Goal: Task Accomplishment & Management: Manage account settings

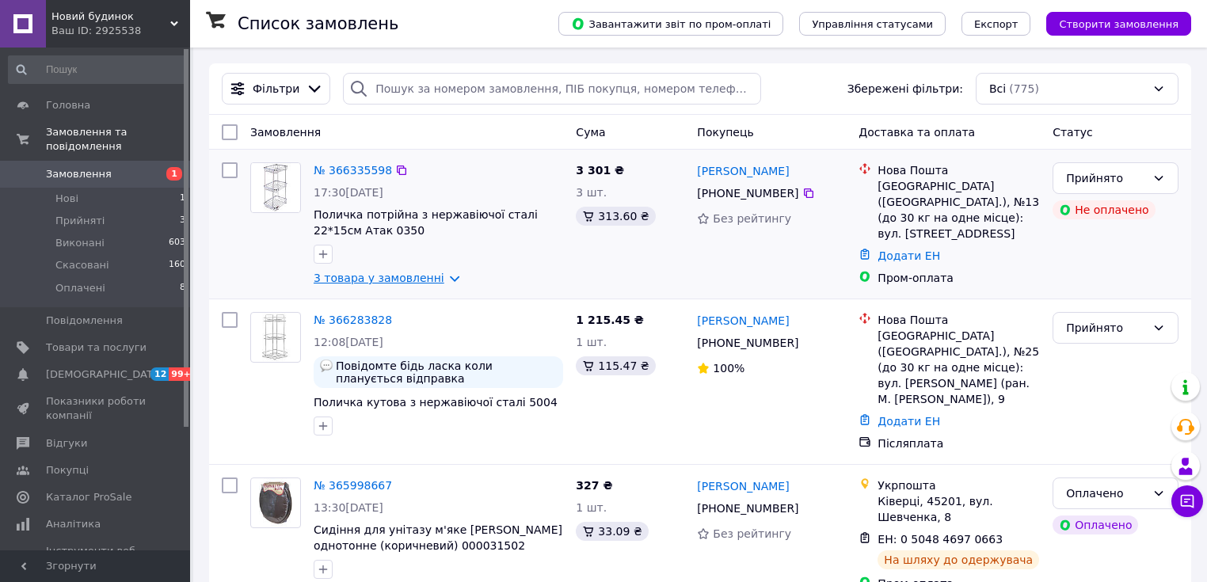
click at [345, 279] on link "3 товара у замовленні" at bounding box center [379, 278] width 131 height 13
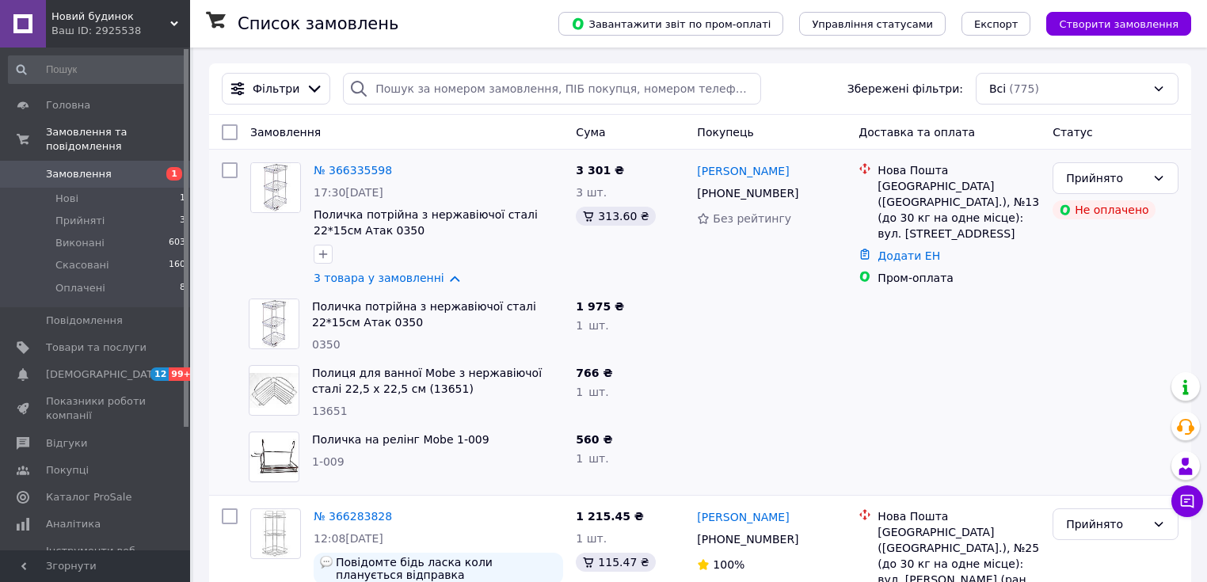
scroll to position [169, 0]
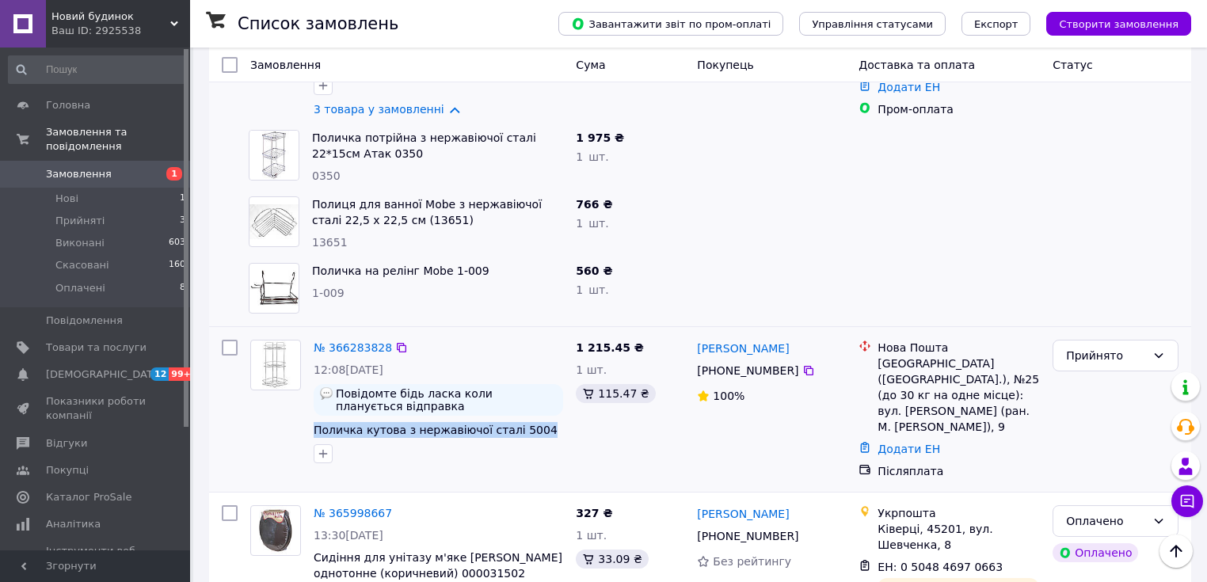
drag, startPoint x: 528, startPoint y: 432, endPoint x: 313, endPoint y: 432, distance: 215.5
click at [313, 432] on div "№ 366283828 12:08, 12.10.2025 Повідомте бідь ласка коли планується відправка По…" at bounding box center [438, 401] width 262 height 136
copy span "Поличка кутова з нержавіючої сталі 5004"
drag, startPoint x: 345, startPoint y: 298, endPoint x: 311, endPoint y: 298, distance: 33.3
click at [312, 298] on div "1-009" at bounding box center [437, 293] width 251 height 16
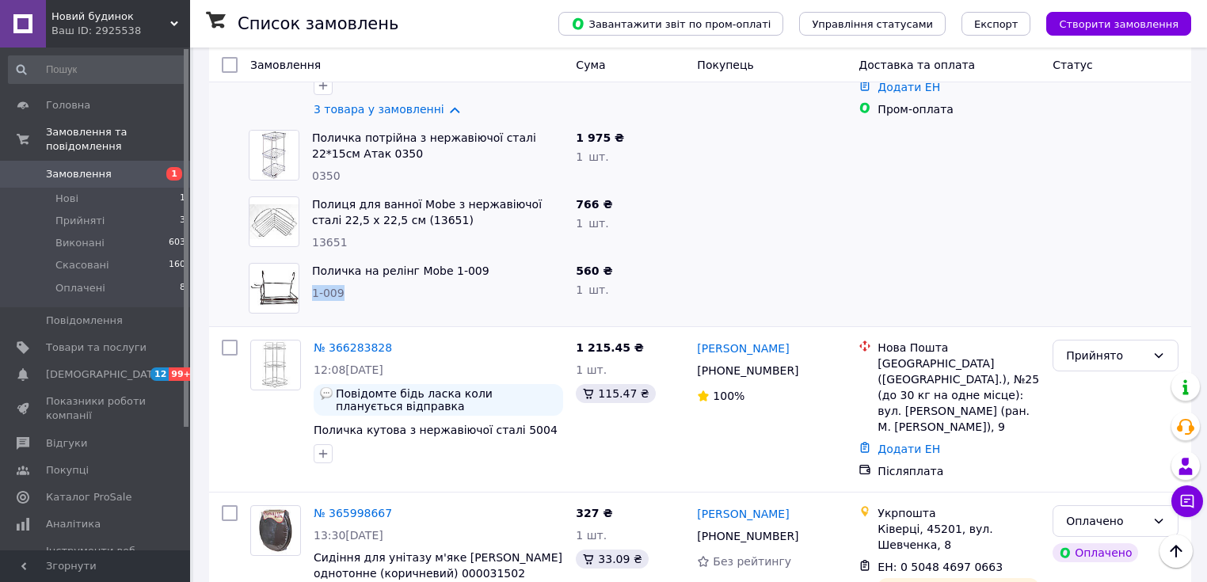
copy span "1-009"
click at [79, 341] on span "Товари та послуги" at bounding box center [96, 348] width 101 height 14
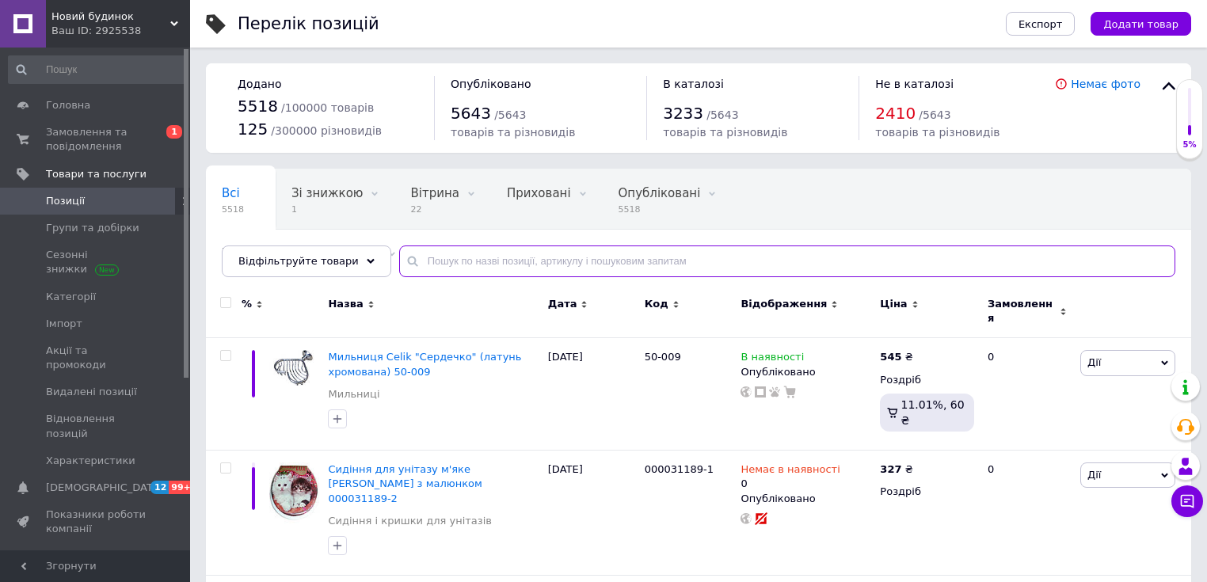
click at [447, 258] on input "text" at bounding box center [787, 262] width 776 height 32
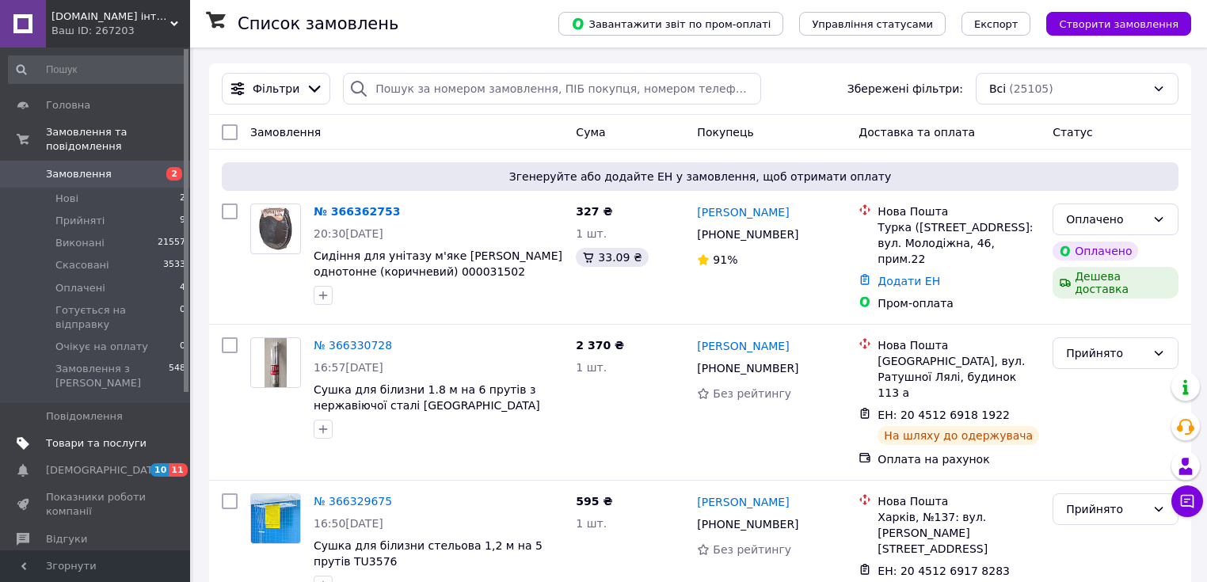
click at [82, 436] on span "Товари та послуги" at bounding box center [96, 443] width 101 height 14
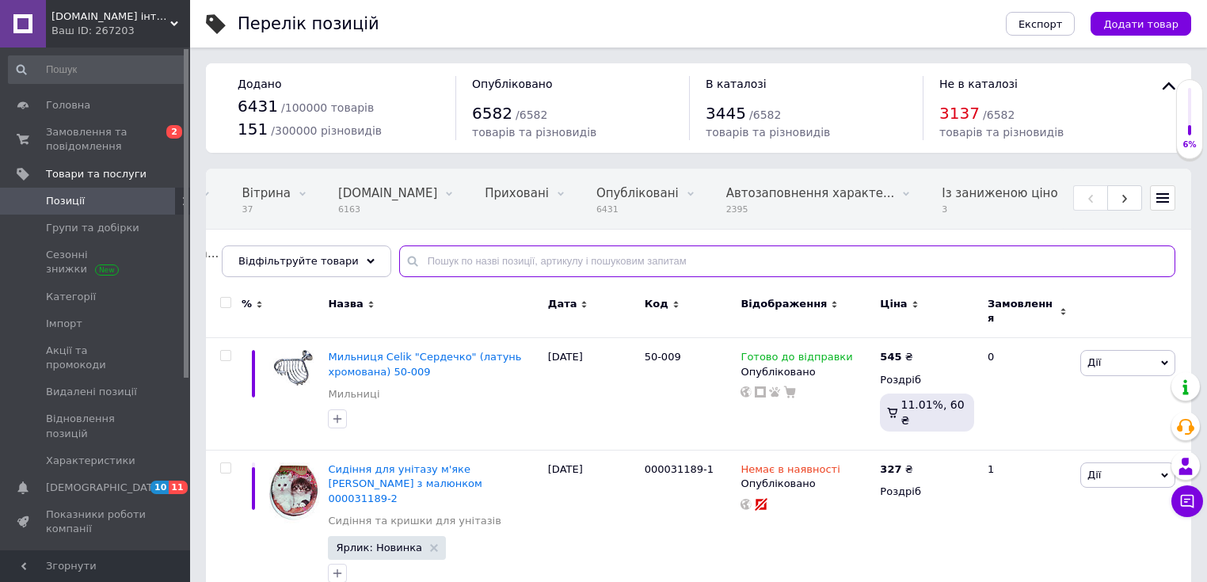
click at [428, 262] on input "text" at bounding box center [787, 262] width 776 height 32
paste input "1-009"
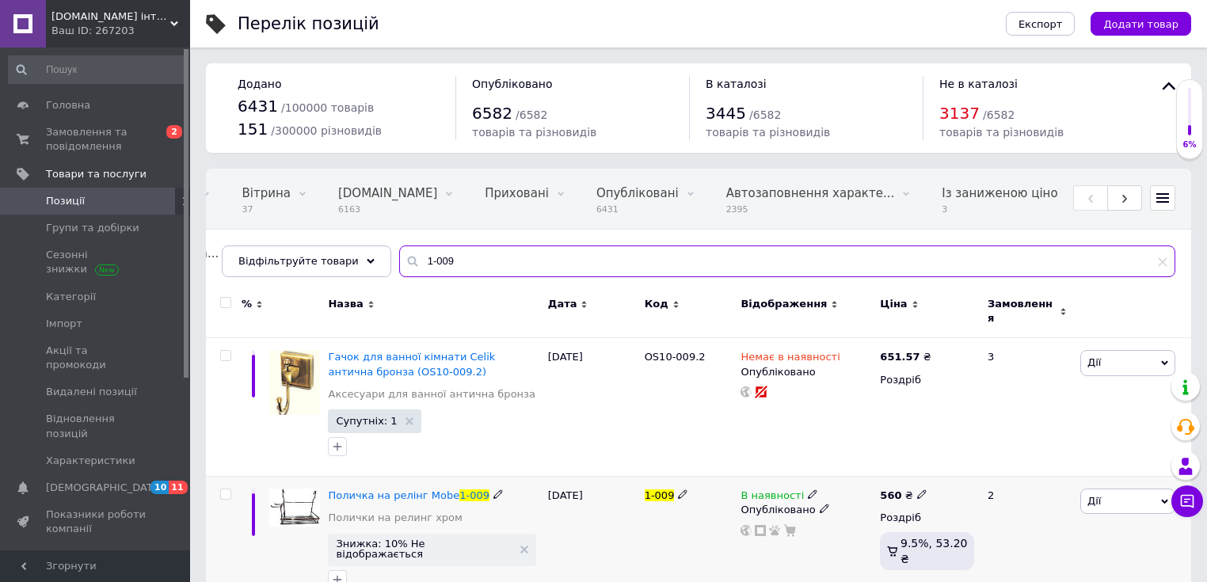
type input "1-009"
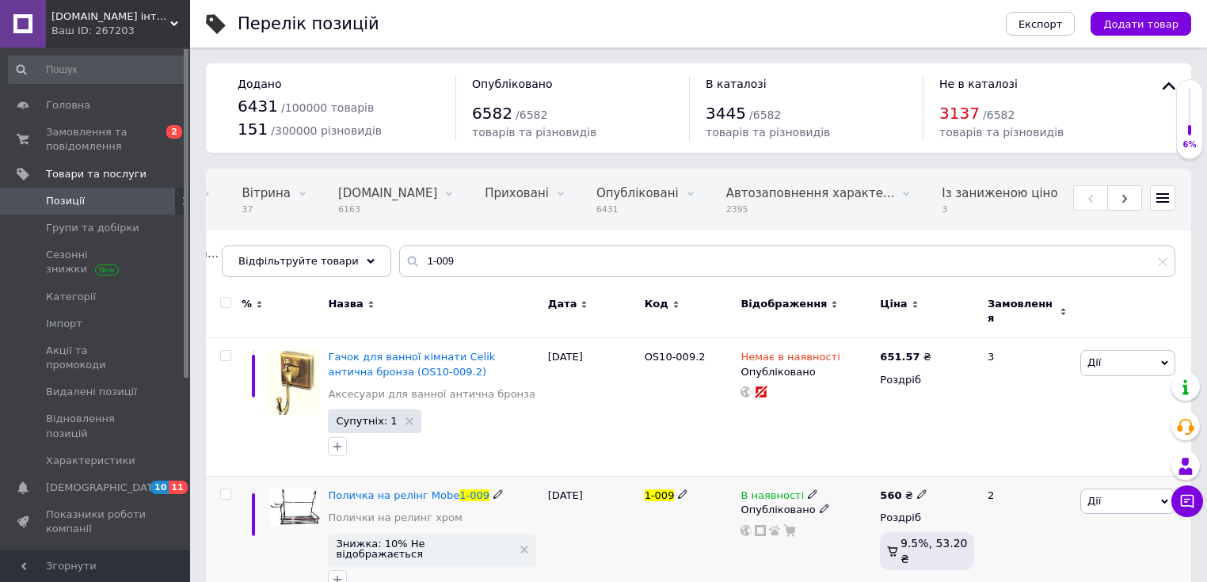
click at [757, 490] on span "В наявності" at bounding box center [772, 498] width 63 height 17
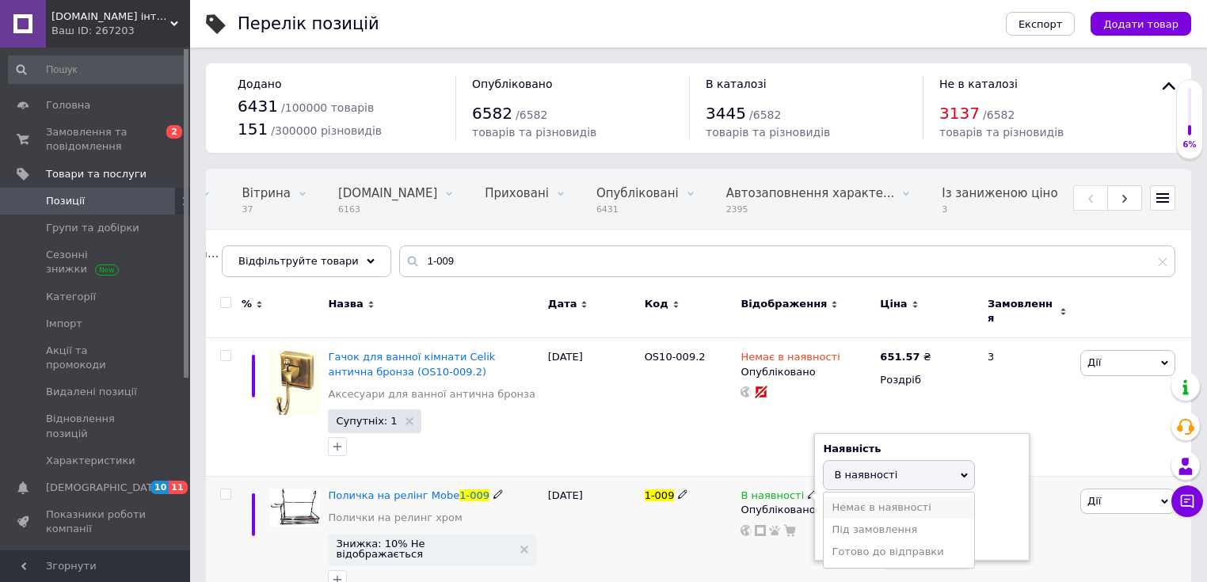
click at [837, 497] on li "Немає в наявності" at bounding box center [899, 508] width 151 height 22
drag, startPoint x: 694, startPoint y: 517, endPoint x: 688, endPoint y: 510, distance: 9.5
click at [694, 516] on div "1-009" at bounding box center [689, 543] width 97 height 132
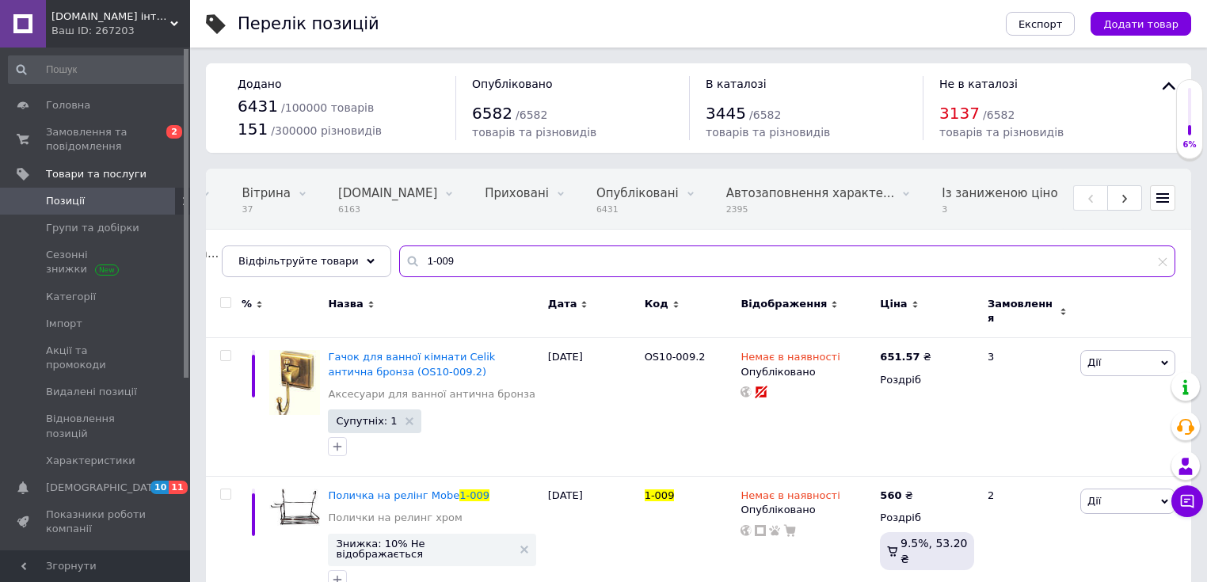
drag, startPoint x: 446, startPoint y: 265, endPoint x: 402, endPoint y: 269, distance: 44.5
click at [402, 269] on input "1-009" at bounding box center [787, 262] width 776 height 32
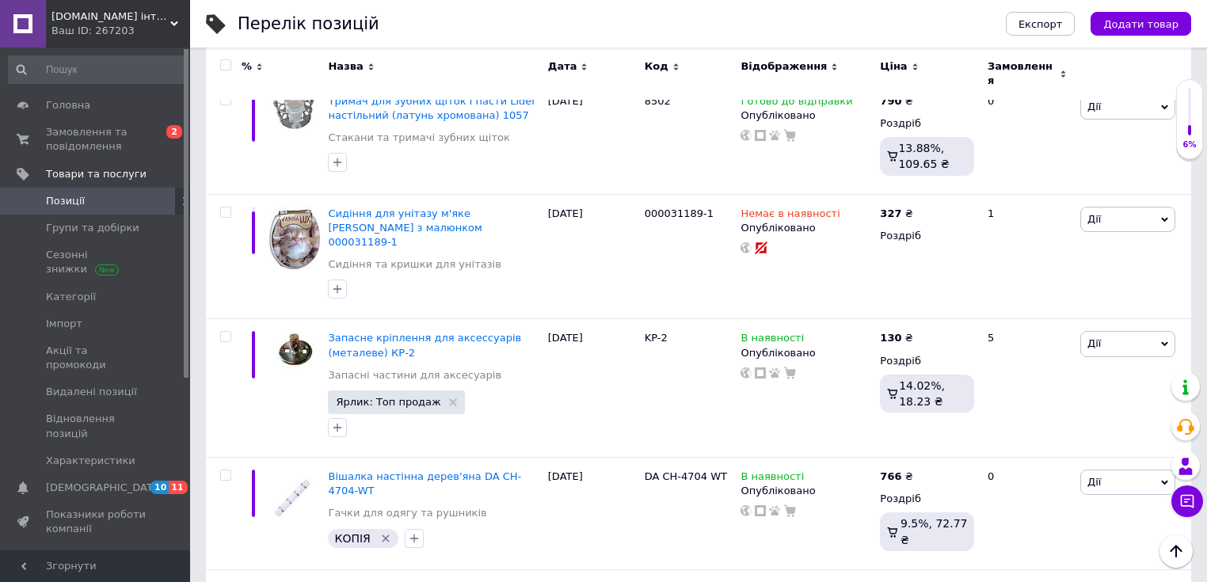
scroll to position [120, 0]
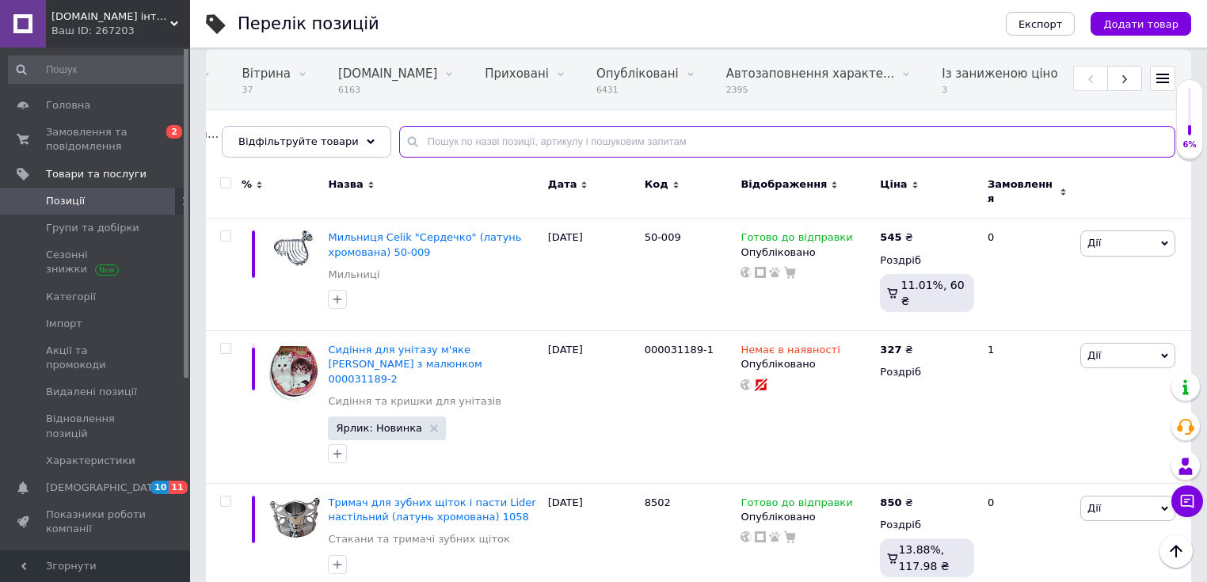
click at [430, 145] on input "text" at bounding box center [787, 142] width 776 height 32
type input "1-009"
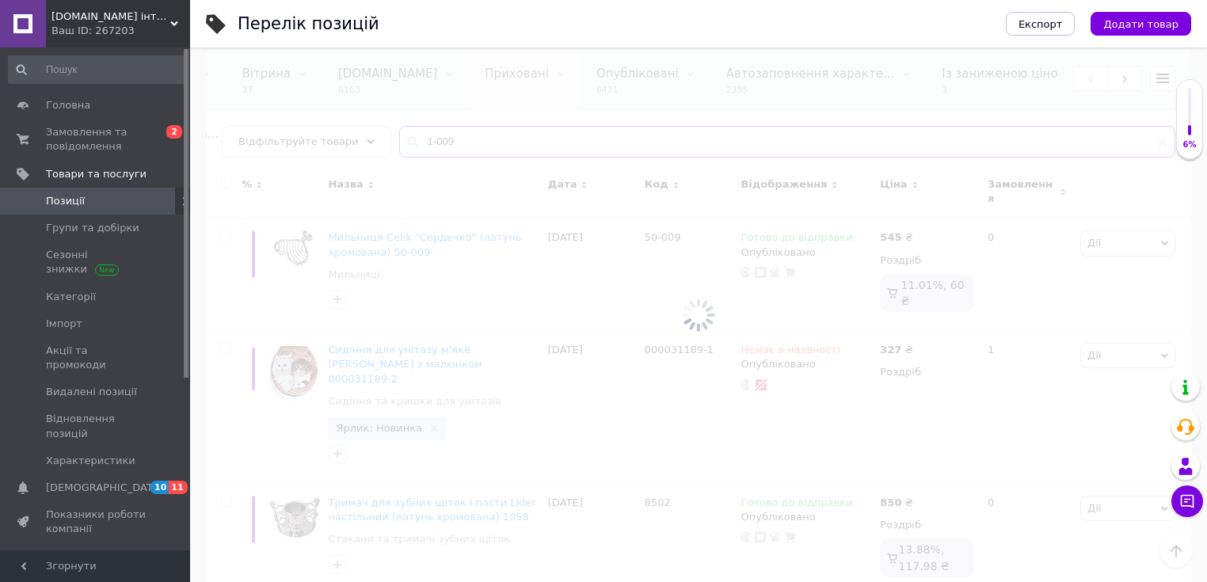
scroll to position [23, 0]
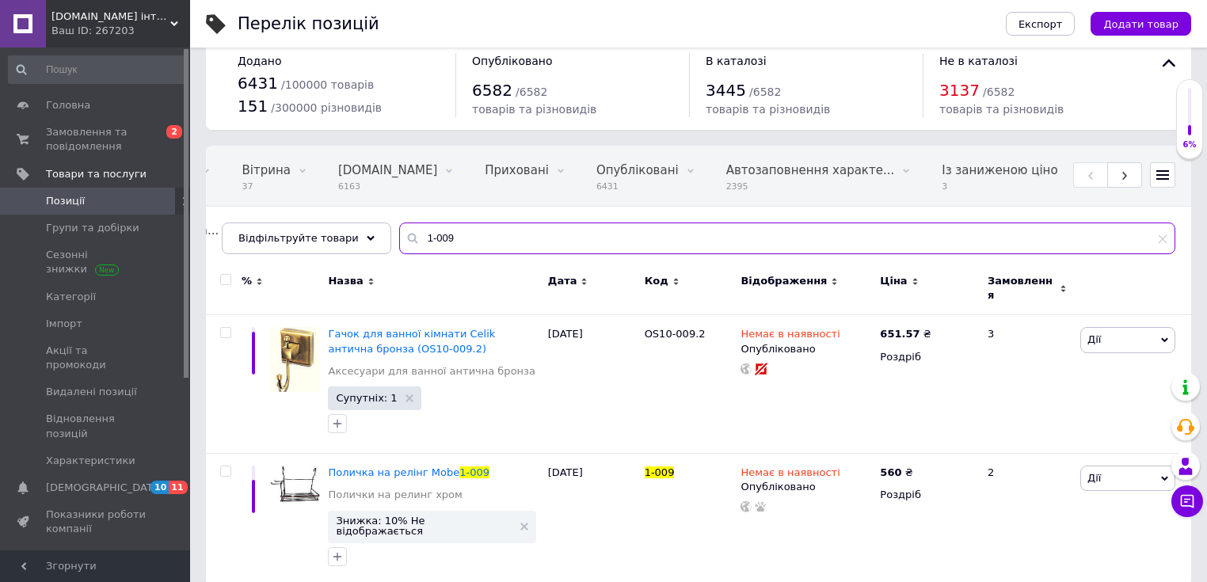
drag, startPoint x: 417, startPoint y: 239, endPoint x: 390, endPoint y: 246, distance: 27.7
click at [399, 246] on input "1-009" at bounding box center [787, 239] width 776 height 32
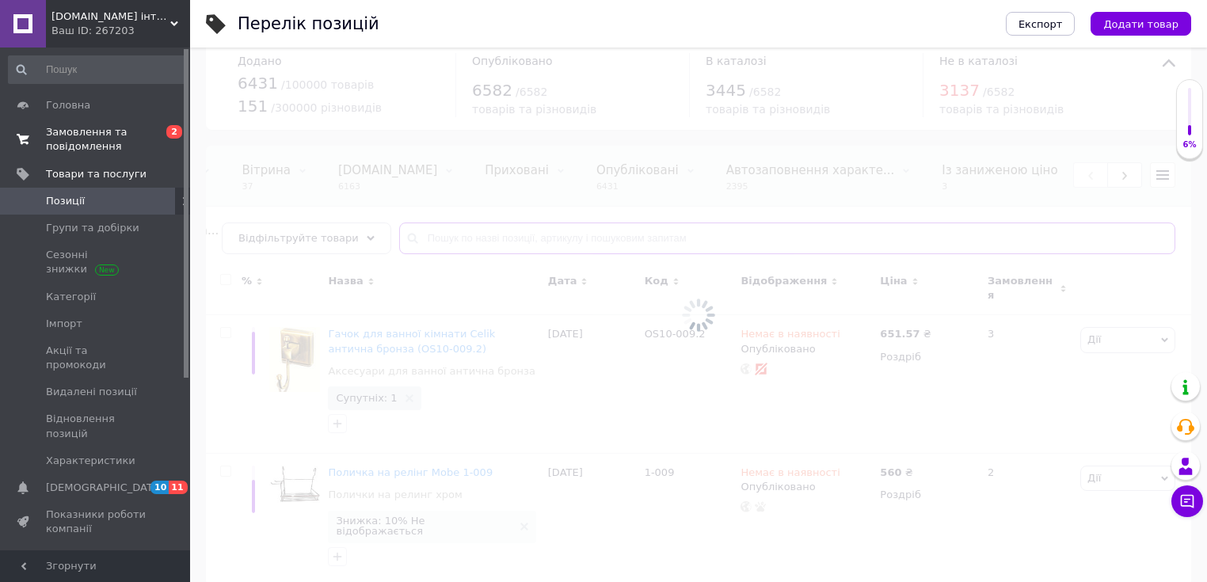
scroll to position [24, 0]
click at [107, 136] on span "Замовлення та повідомлення" at bounding box center [96, 139] width 101 height 29
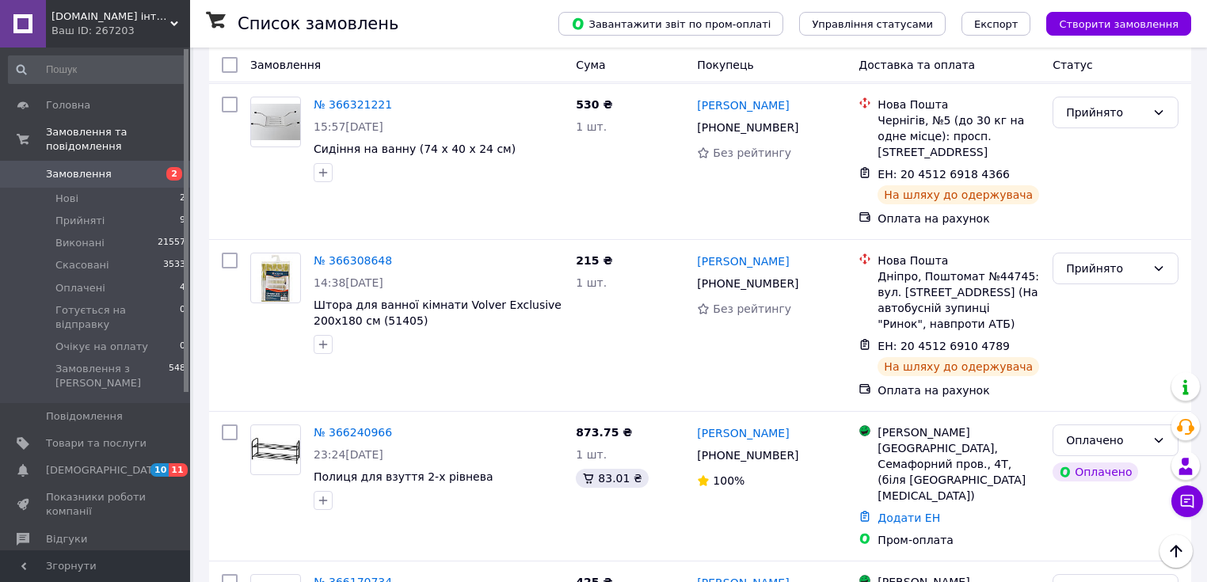
scroll to position [900, 0]
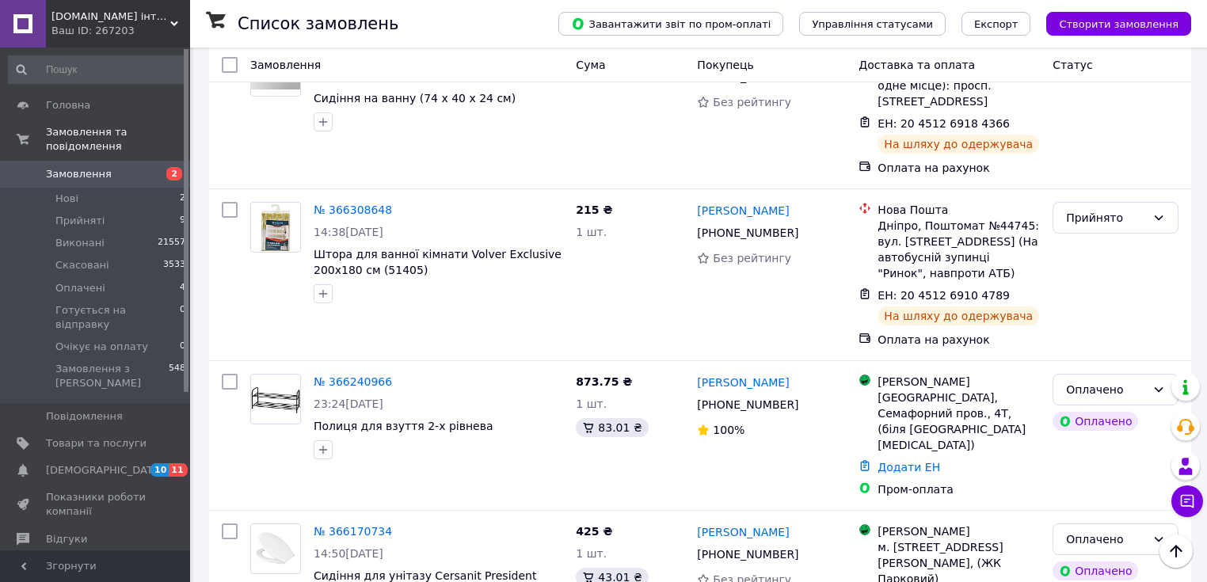
click at [335, 375] on link "№ 366240966" at bounding box center [353, 381] width 78 height 13
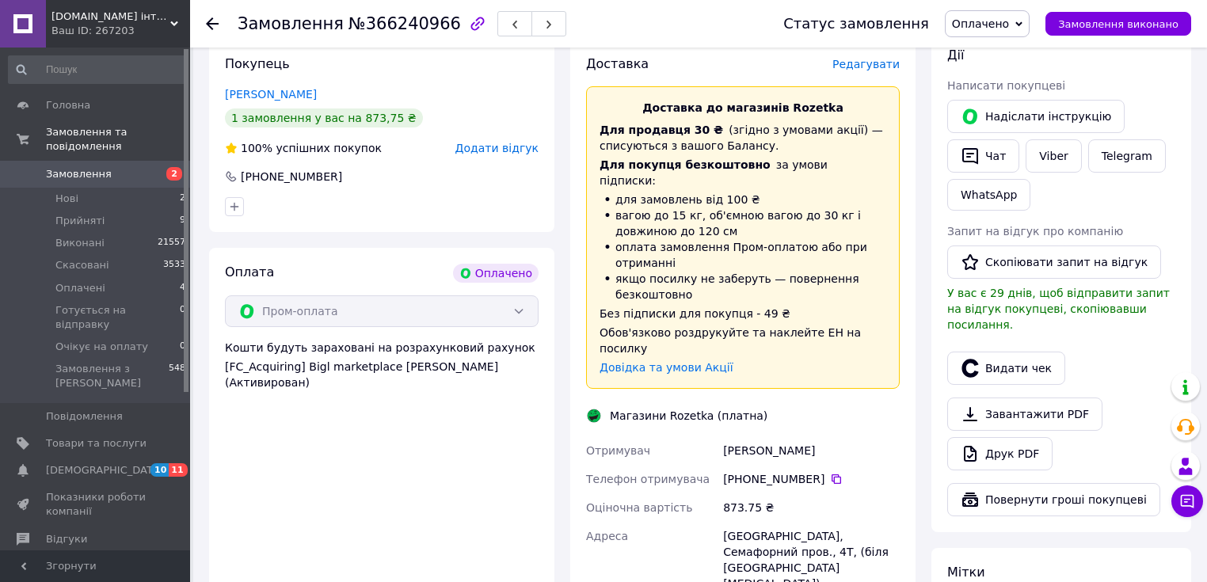
scroll to position [337, 0]
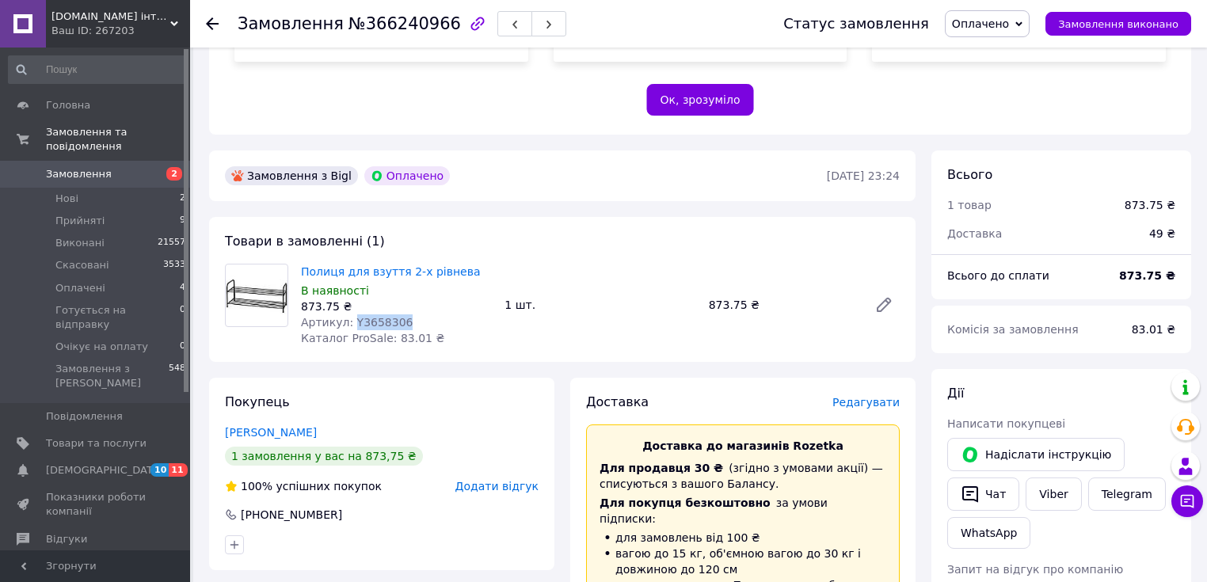
drag, startPoint x: 396, startPoint y: 321, endPoint x: 349, endPoint y: 318, distance: 47.6
click at [349, 318] on div "Артикул: Y3658306" at bounding box center [396, 322] width 191 height 16
copy span "Y3658306"
click at [209, 25] on icon at bounding box center [212, 23] width 13 height 13
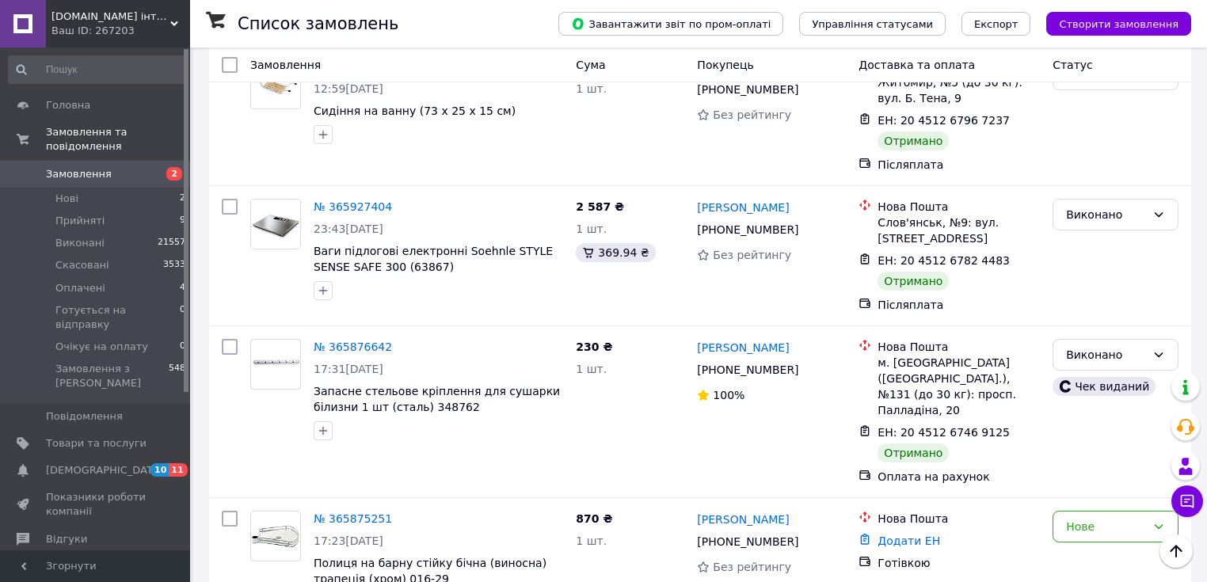
scroll to position [1690, 0]
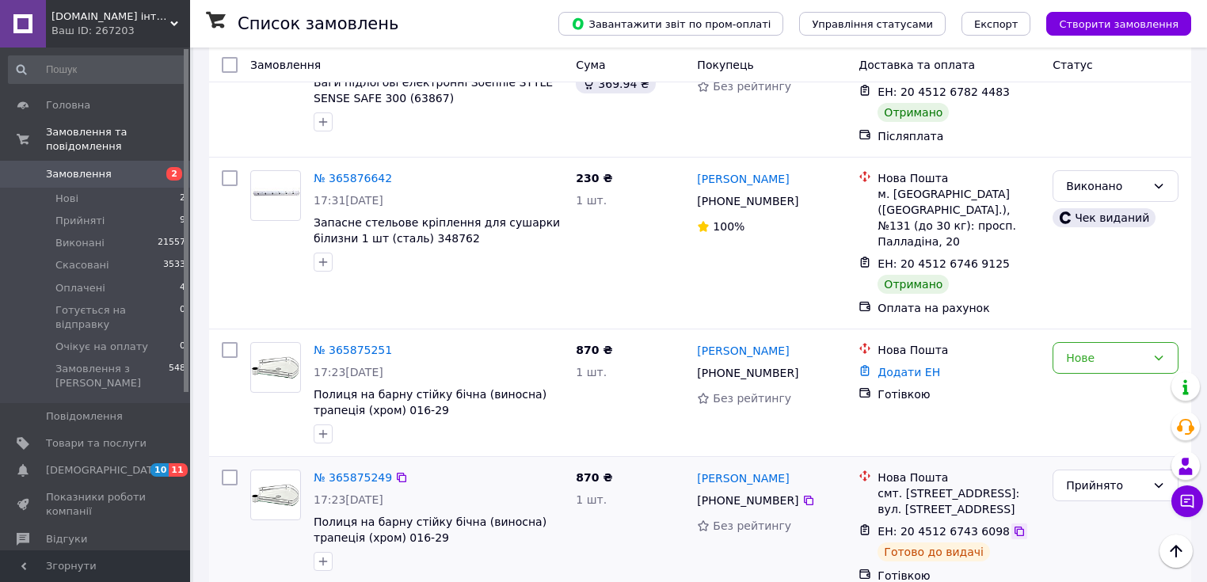
click at [1013, 525] on icon at bounding box center [1019, 531] width 13 height 13
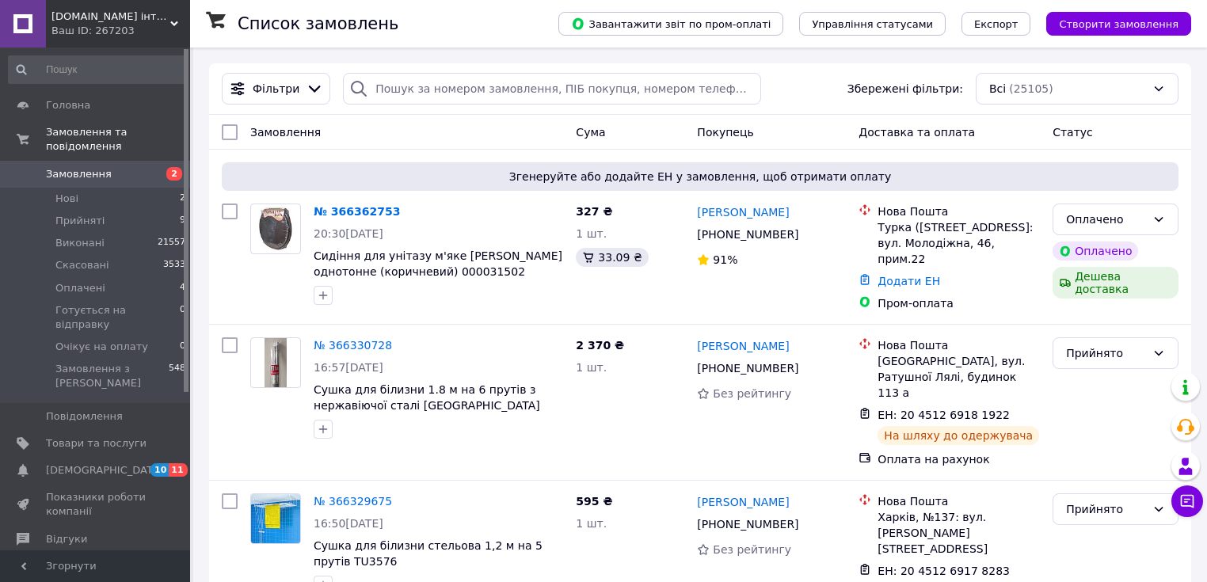
scroll to position [0, 0]
click at [134, 32] on div "Ваш ID: 267203" at bounding box center [120, 31] width 139 height 14
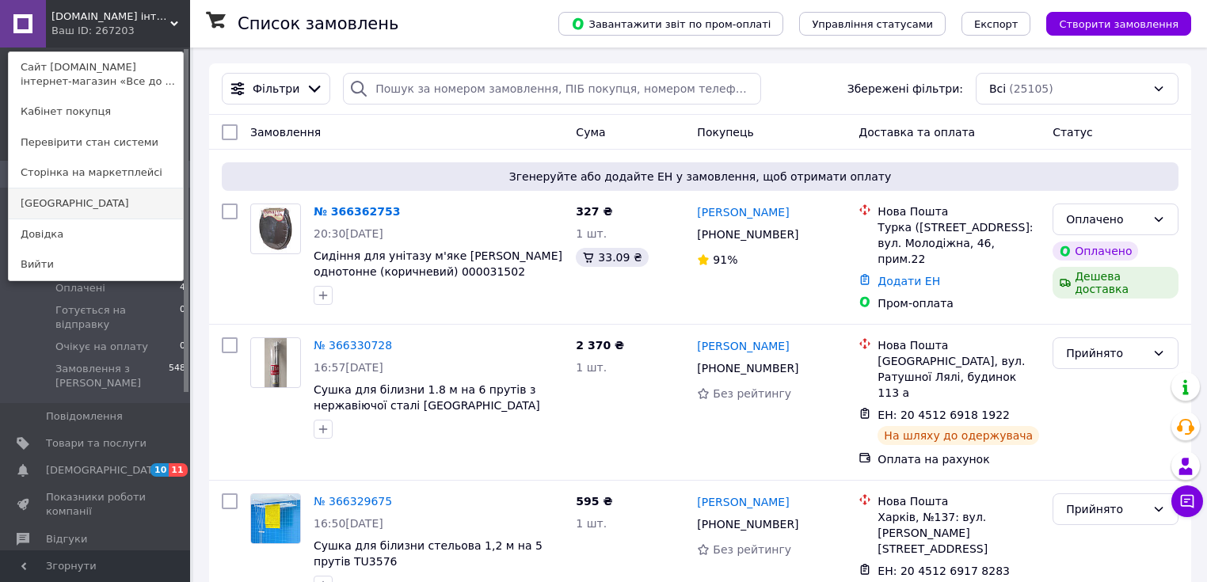
click at [100, 209] on link "[GEOGRAPHIC_DATA]" at bounding box center [96, 204] width 174 height 30
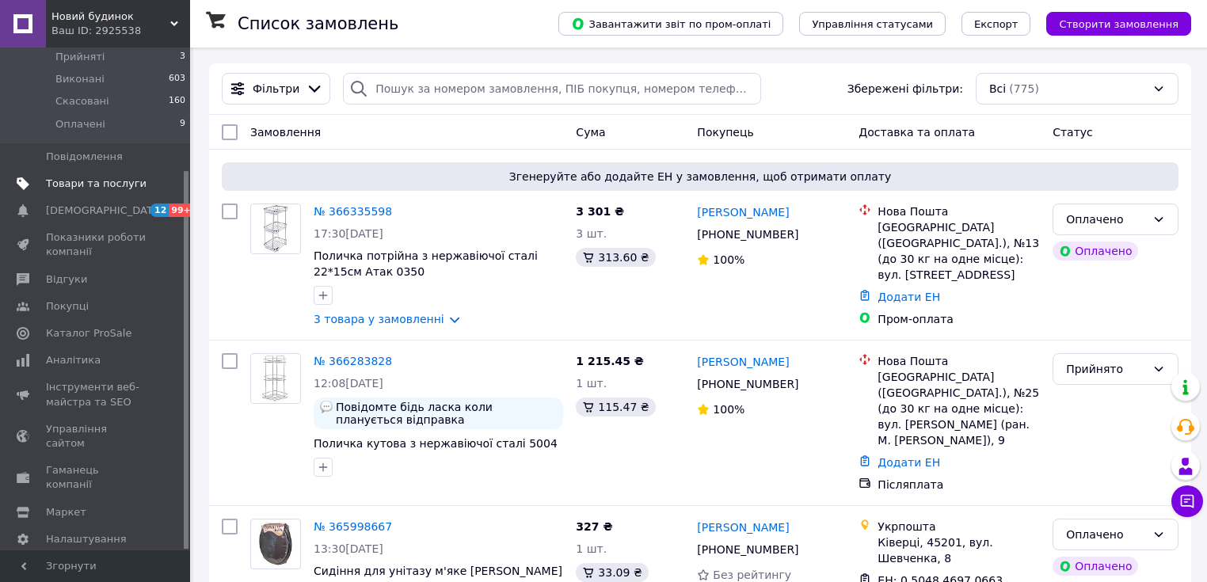
click at [73, 177] on span "Товари та послуги" at bounding box center [96, 184] width 101 height 14
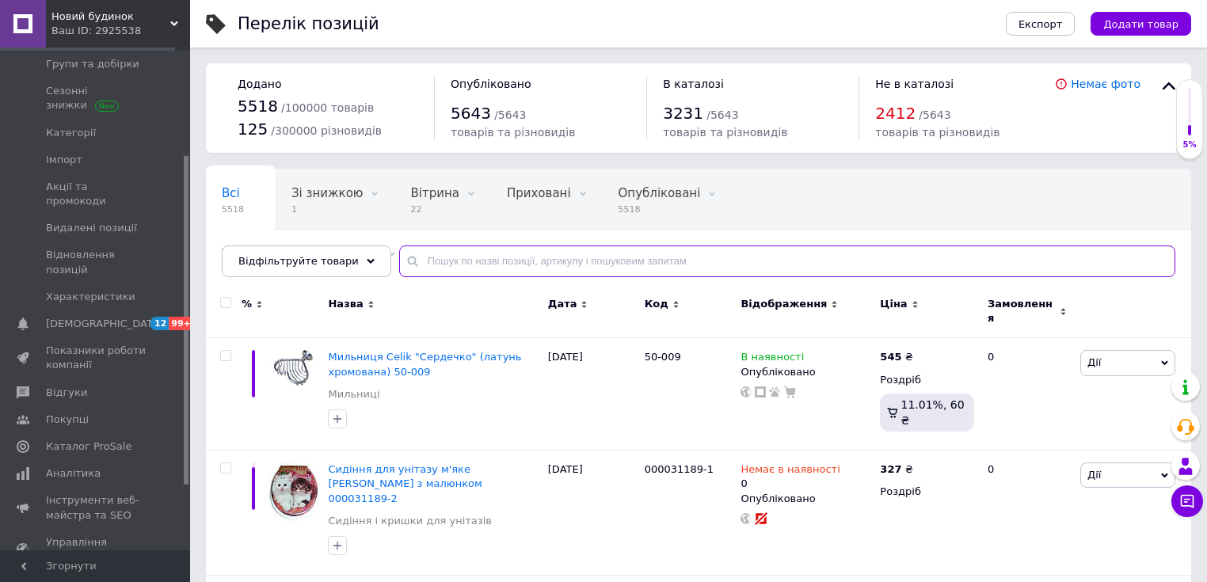
click at [436, 265] on input "text" at bounding box center [787, 262] width 776 height 32
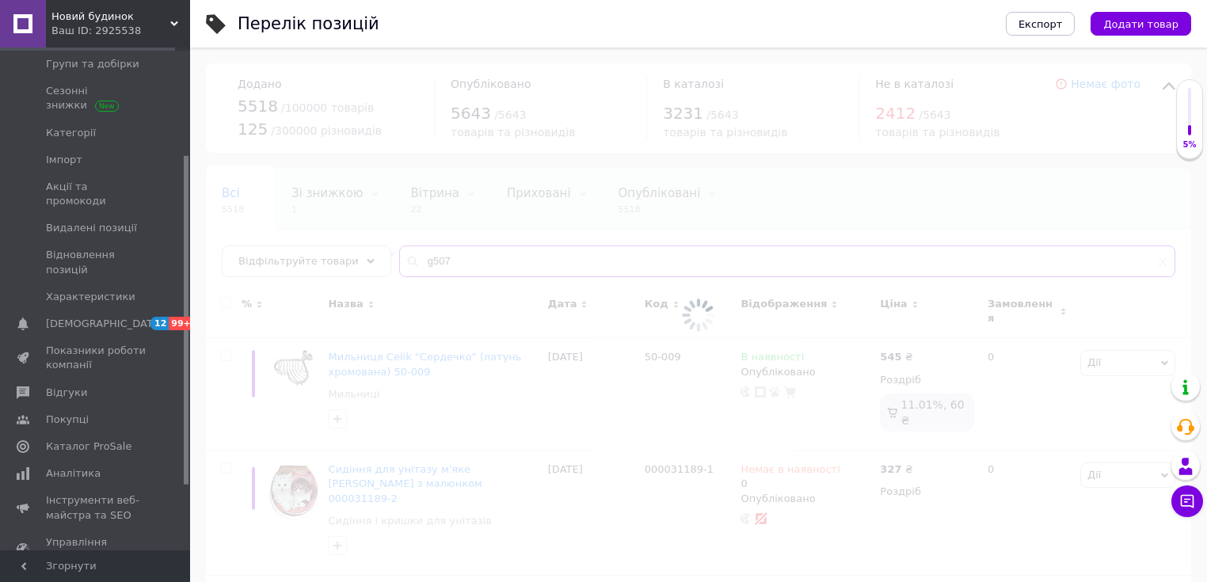
type input "g507"
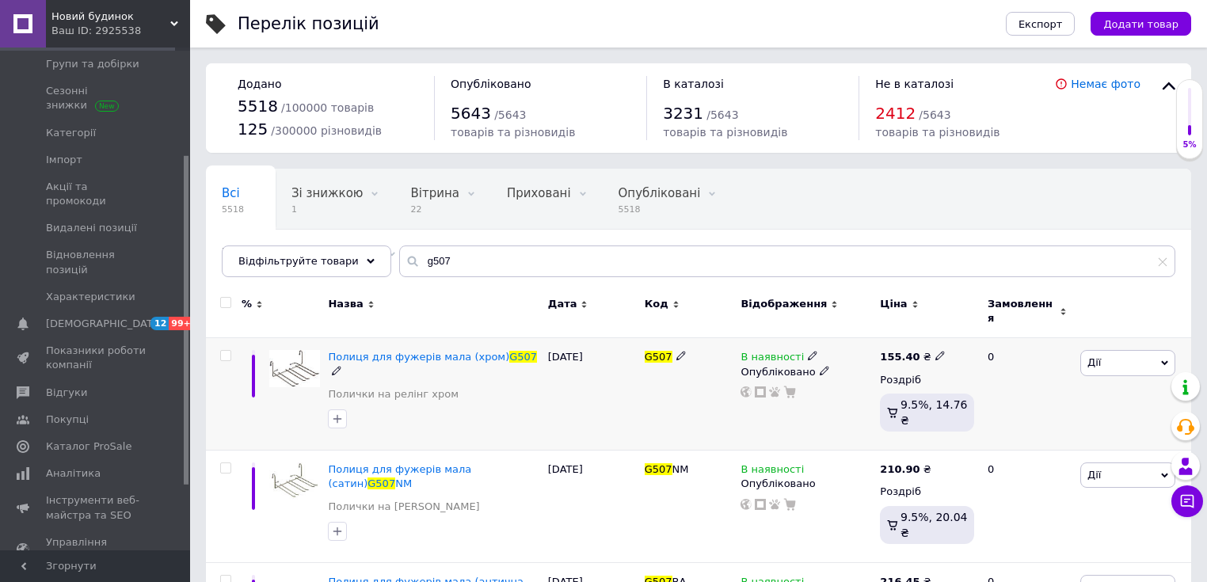
click at [935, 351] on icon at bounding box center [940, 356] width 10 height 10
drag, startPoint x: 982, startPoint y: 330, endPoint x: 952, endPoint y: 332, distance: 30.1
click at [952, 332] on input "155.4" at bounding box center [1010, 340] width 120 height 32
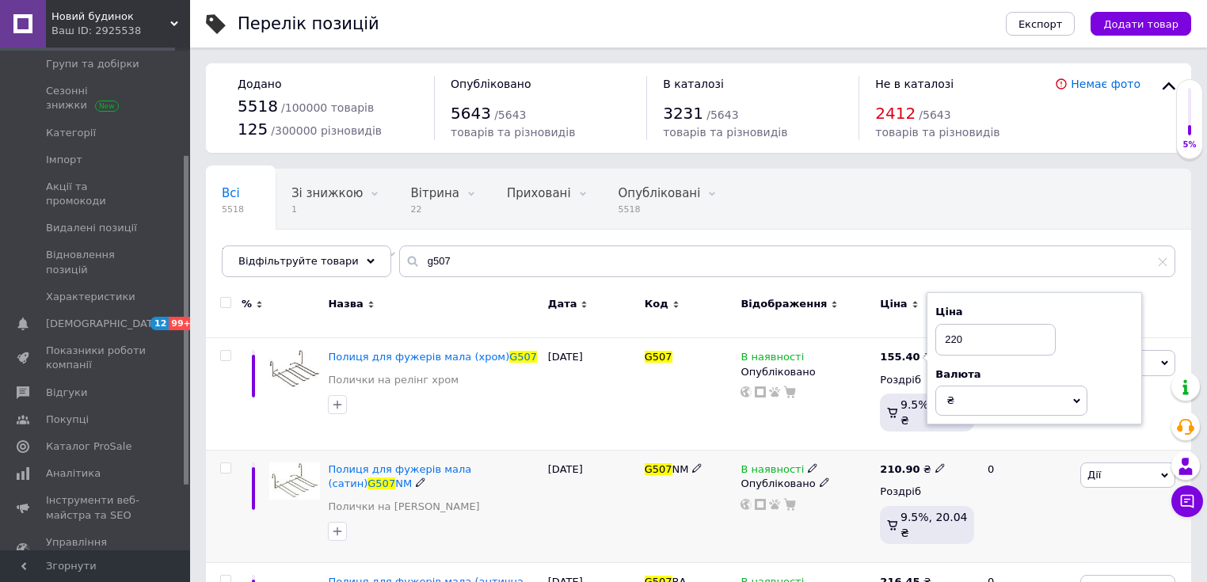
type input "220"
click at [935, 463] on icon at bounding box center [940, 468] width 10 height 10
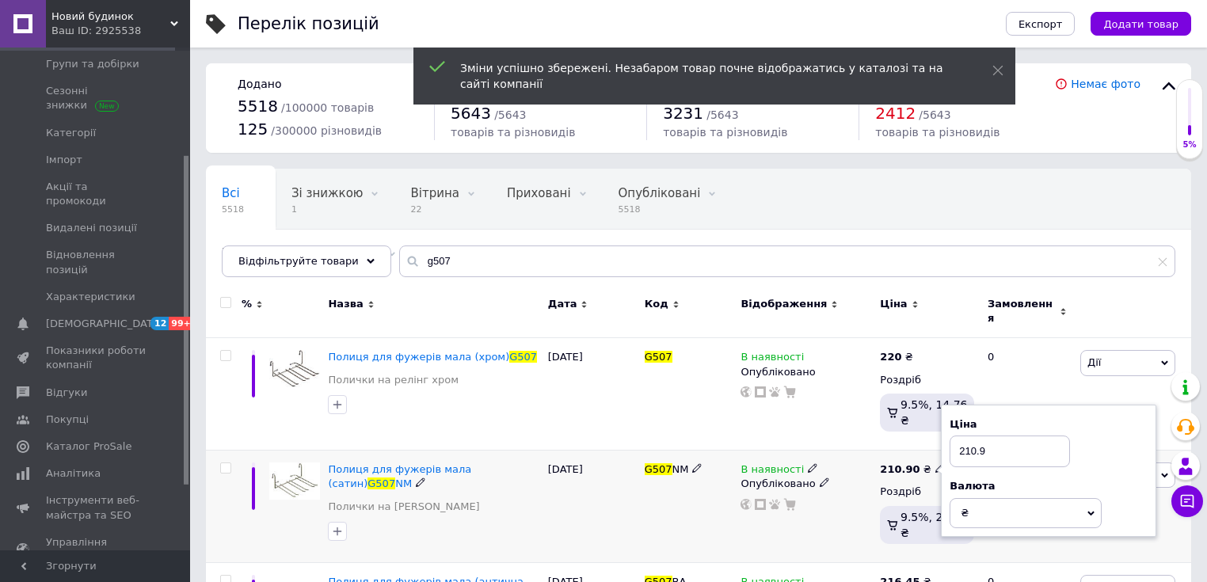
drag, startPoint x: 990, startPoint y: 427, endPoint x: 960, endPoint y: 428, distance: 30.1
click at [960, 436] on input "210.9" at bounding box center [1010, 452] width 120 height 32
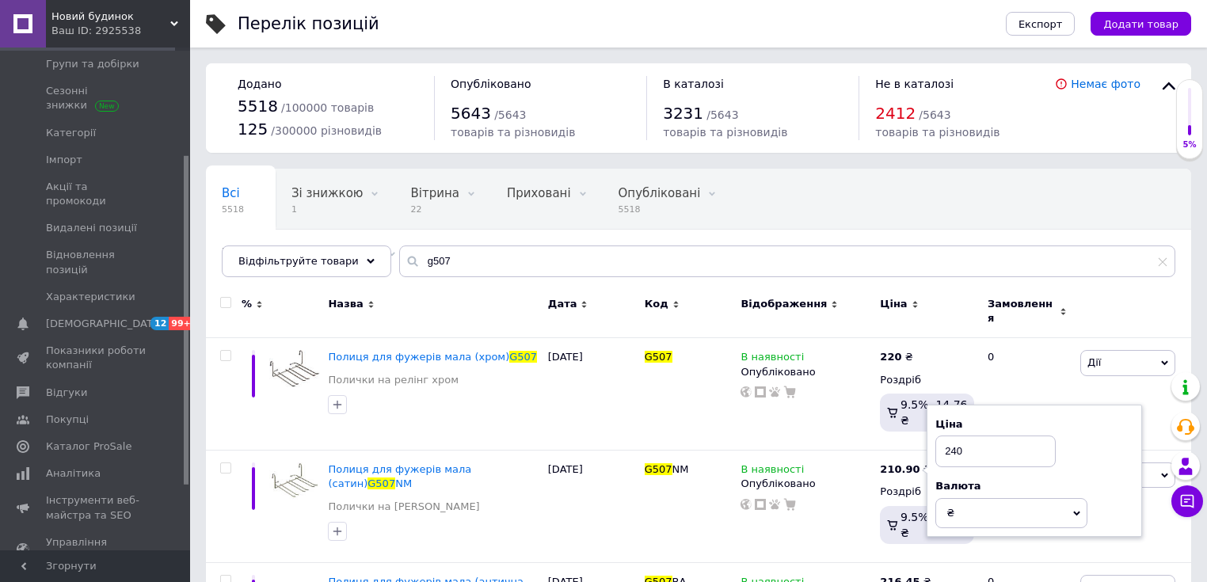
scroll to position [169, 0]
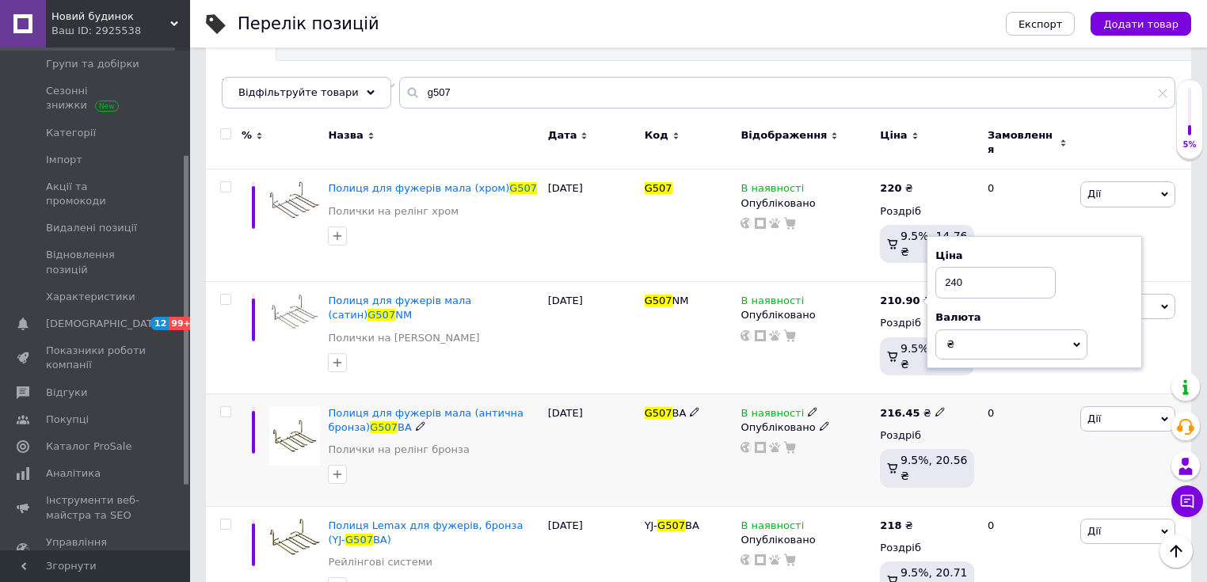
type input "240"
click at [935, 408] on use at bounding box center [939, 412] width 9 height 9
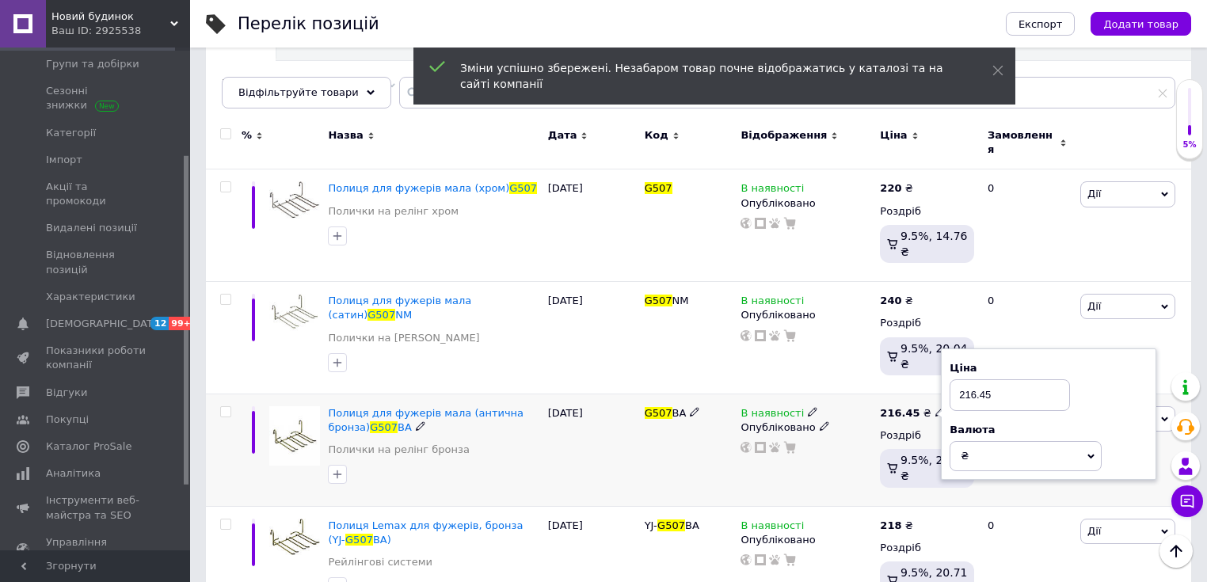
drag, startPoint x: 1000, startPoint y: 352, endPoint x: 952, endPoint y: 355, distance: 47.6
click at [952, 379] on input "216.45" at bounding box center [1010, 395] width 120 height 32
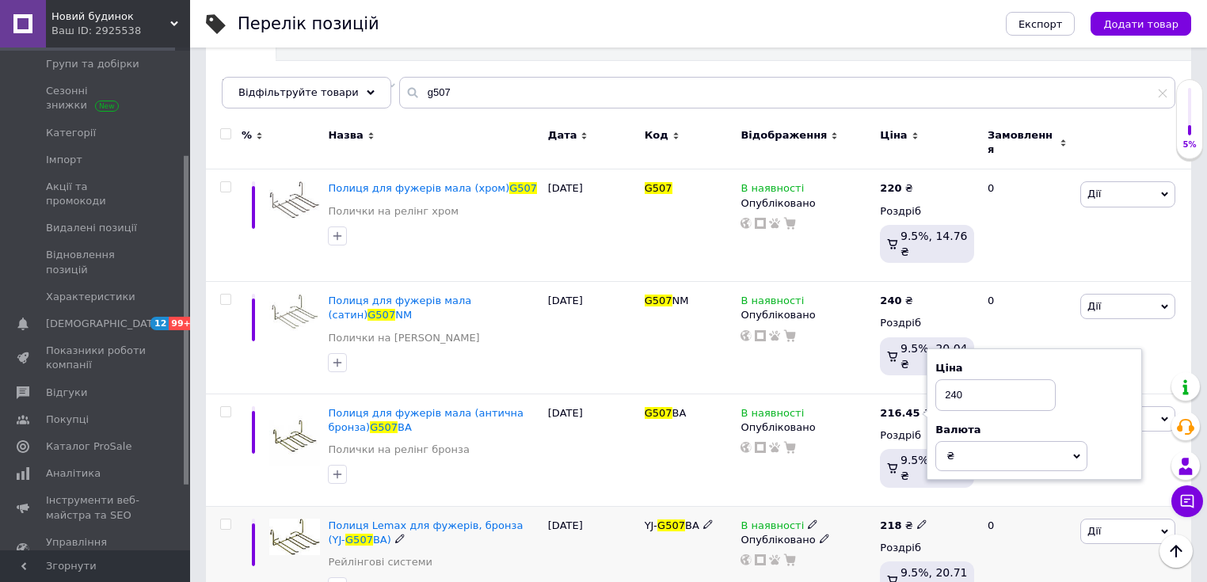
type input "240"
click at [917, 520] on icon at bounding box center [922, 525] width 10 height 10
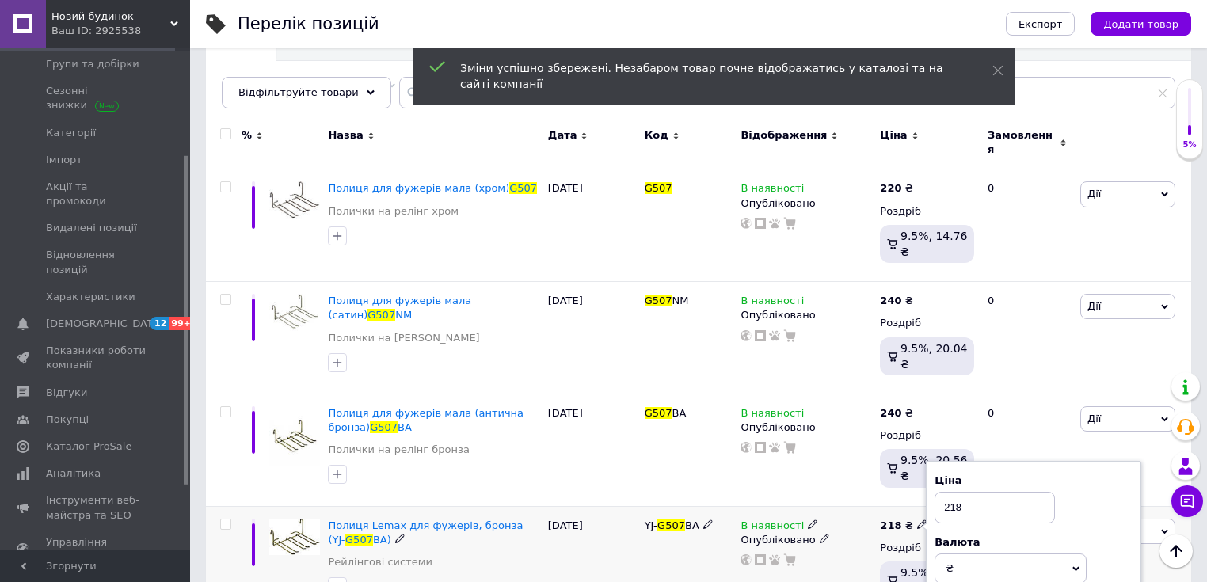
drag, startPoint x: 974, startPoint y: 463, endPoint x: 938, endPoint y: 463, distance: 36.4
click at [938, 492] on input "218" at bounding box center [995, 508] width 120 height 32
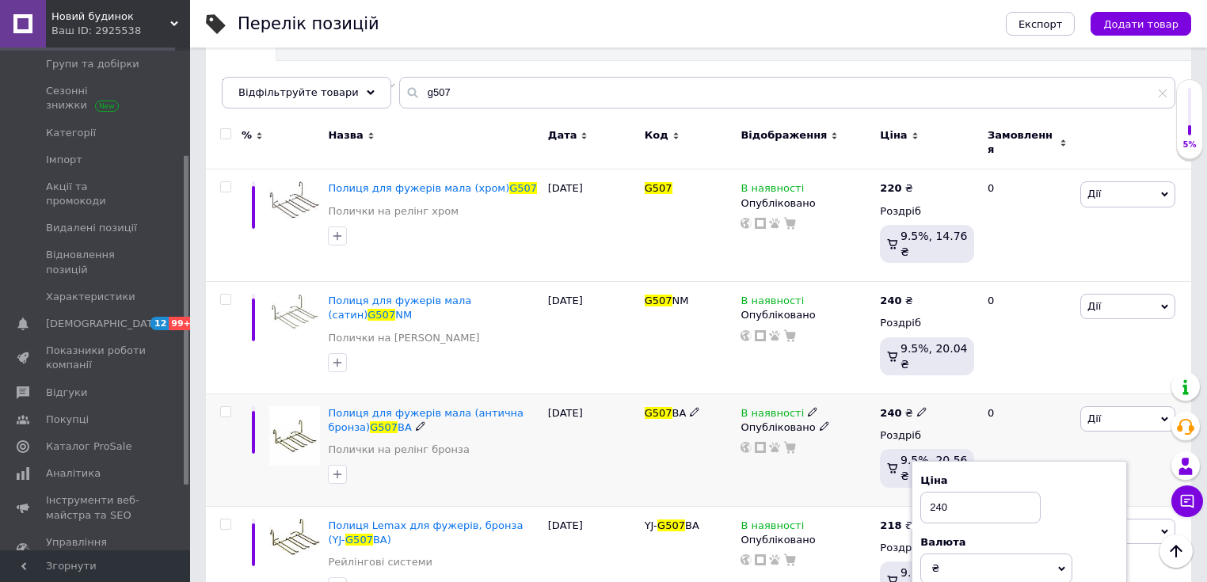
scroll to position [507, 0]
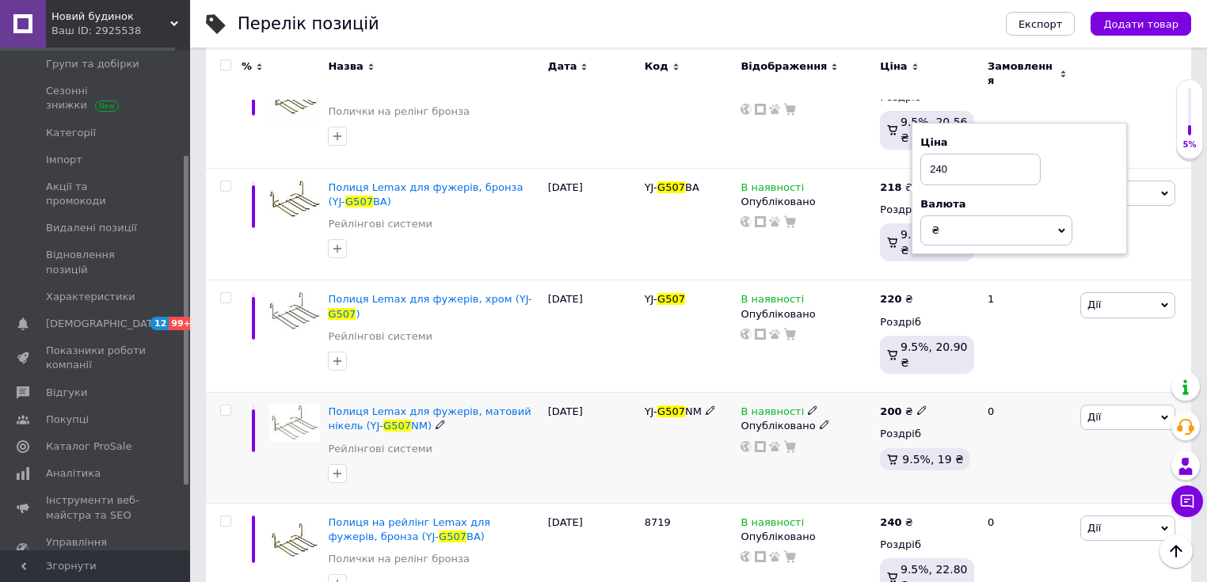
type input "240"
click at [917, 406] on icon at bounding box center [922, 411] width 10 height 10
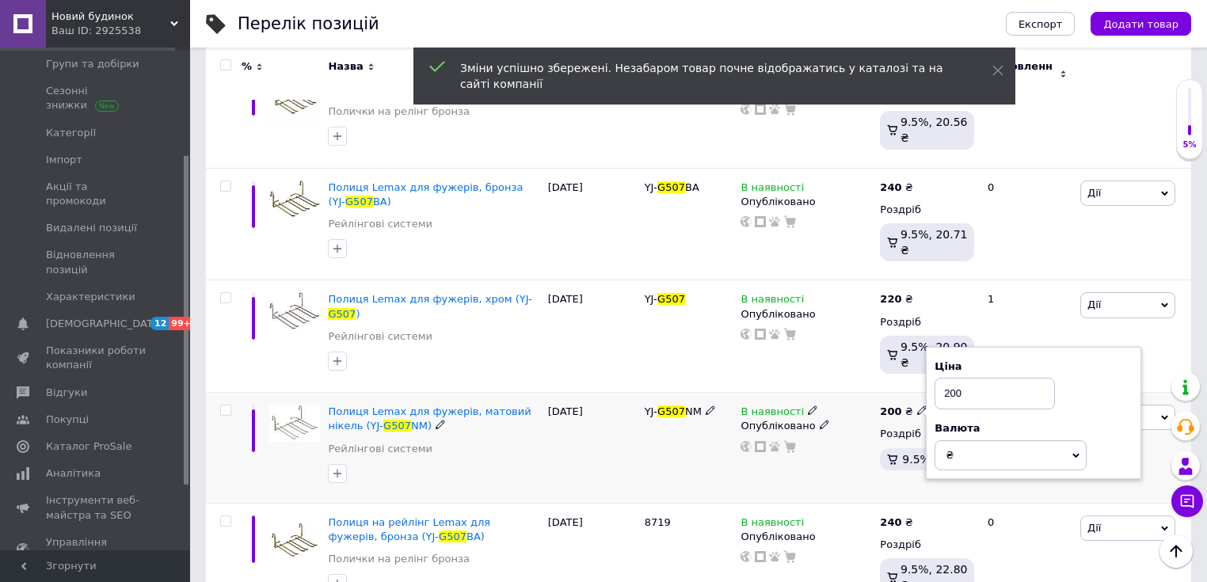
drag, startPoint x: 973, startPoint y: 335, endPoint x: 951, endPoint y: 336, distance: 22.2
click at [951, 378] on input "200" at bounding box center [995, 394] width 120 height 32
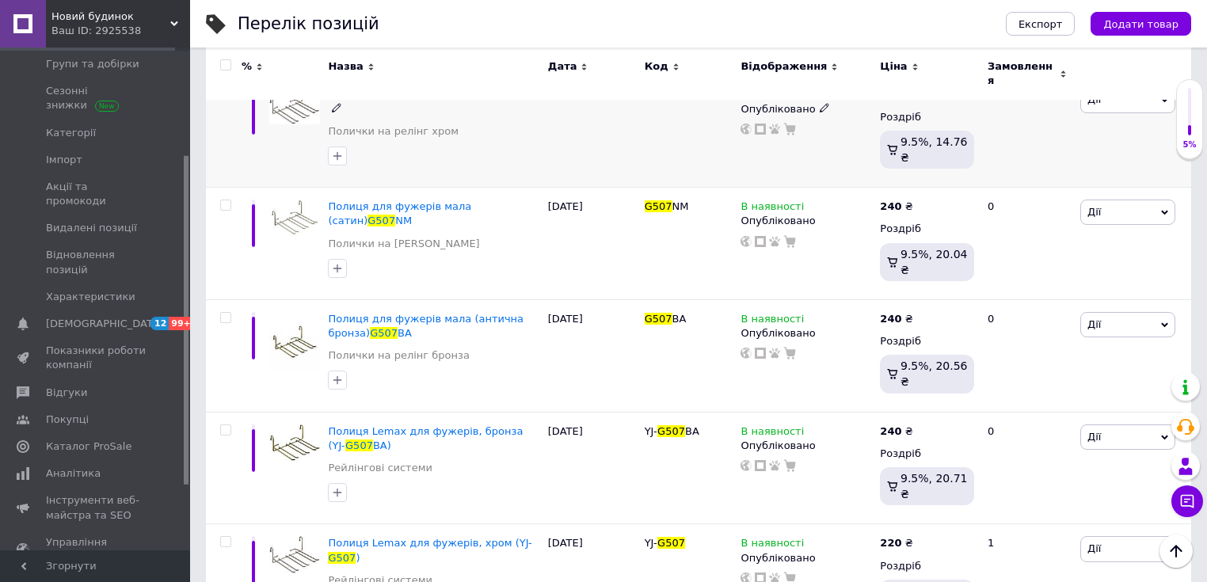
scroll to position [94, 0]
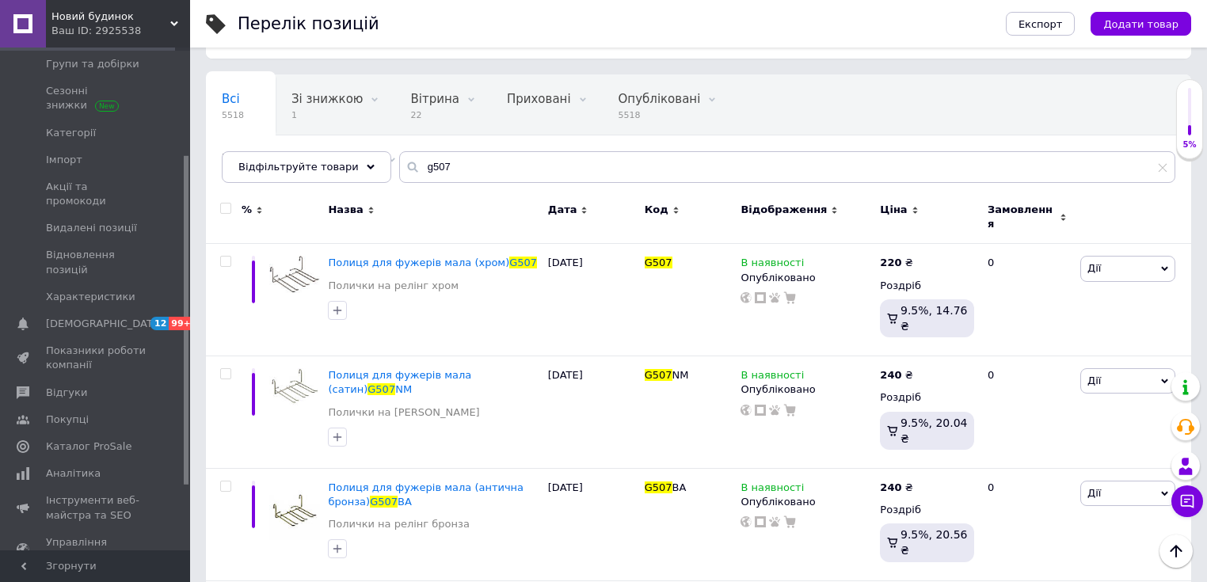
type input "240"
click at [1141, 203] on div at bounding box center [1133, 217] width 115 height 53
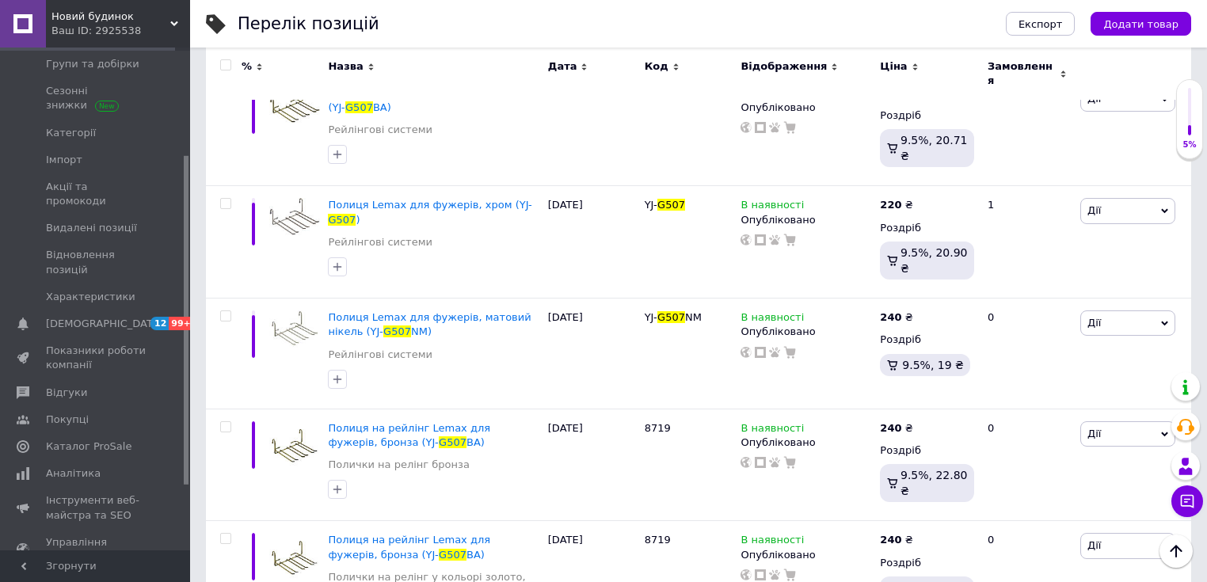
scroll to position [0, 0]
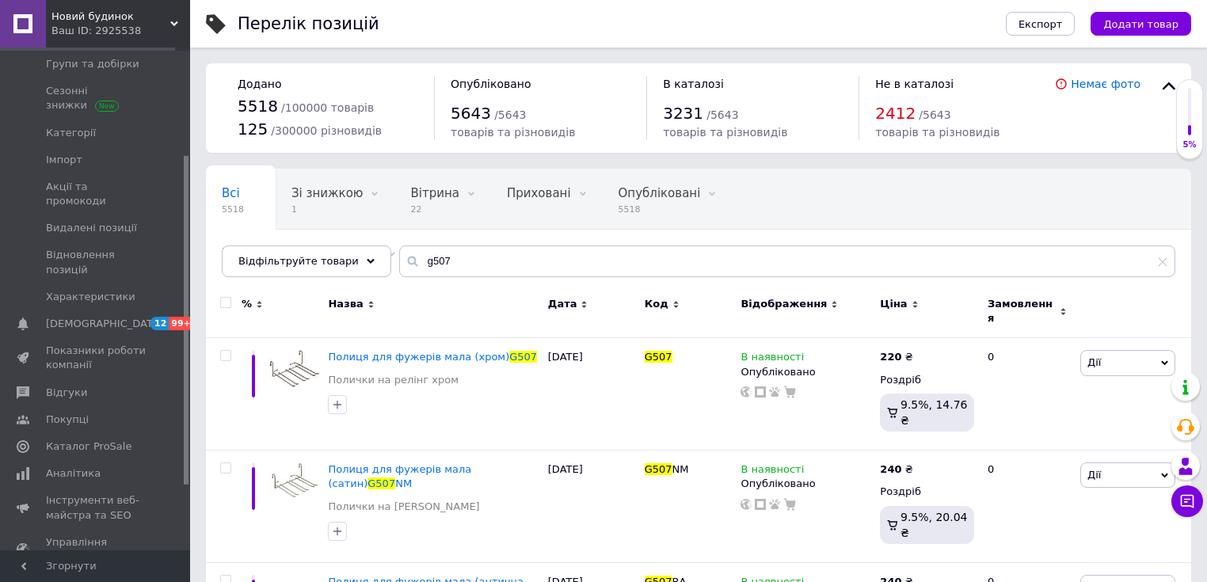
click at [70, 24] on div "Ваш ID: 2925538" at bounding box center [120, 31] width 139 height 14
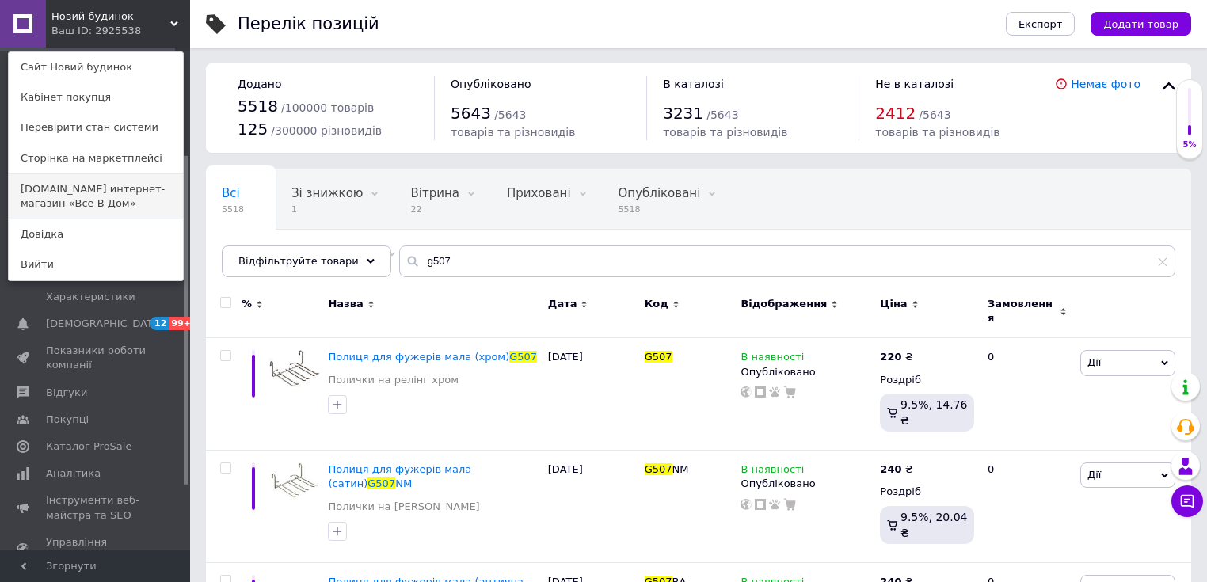
click at [55, 196] on link "Vvd.in.ua интернет-магазин «Все В Дом»" at bounding box center [96, 196] width 174 height 44
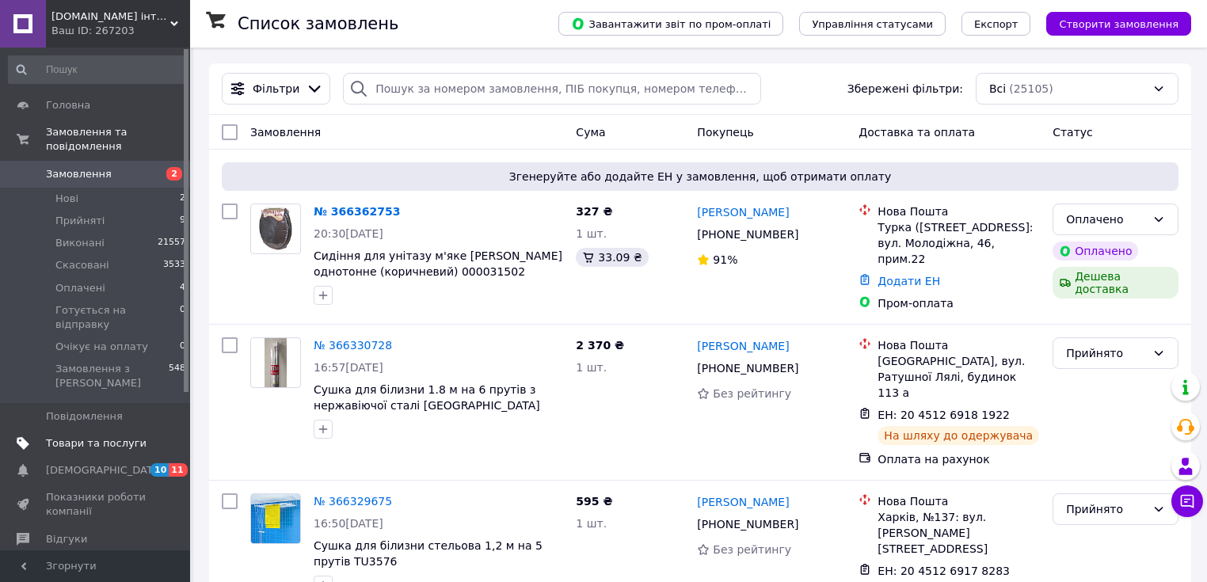
click at [94, 436] on span "Товари та послуги" at bounding box center [96, 443] width 101 height 14
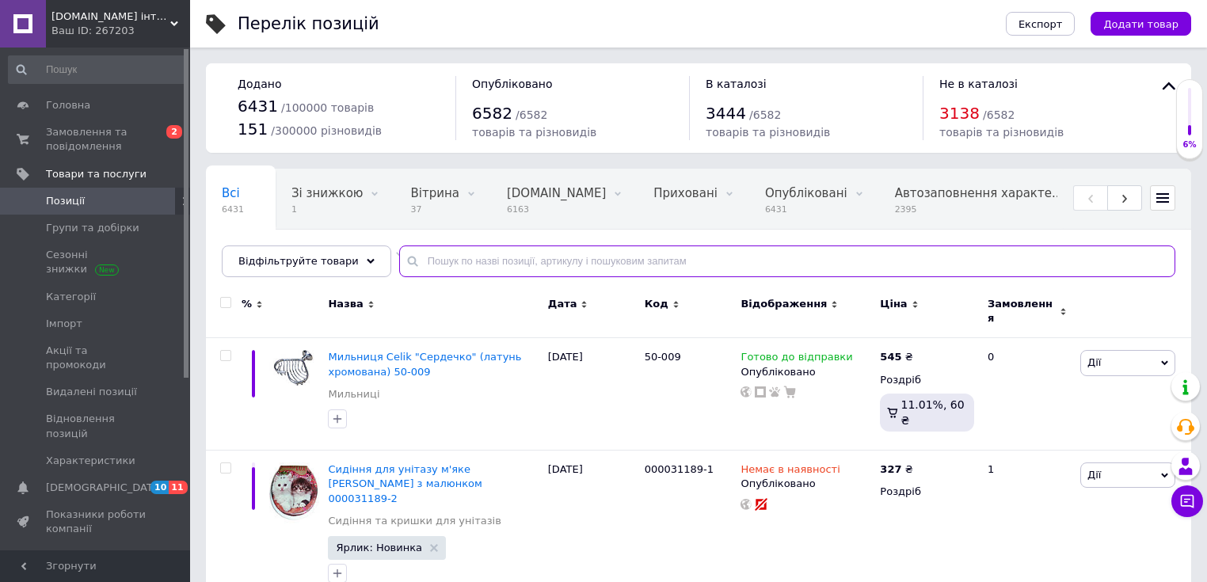
click at [442, 260] on input "text" at bounding box center [787, 262] width 776 height 32
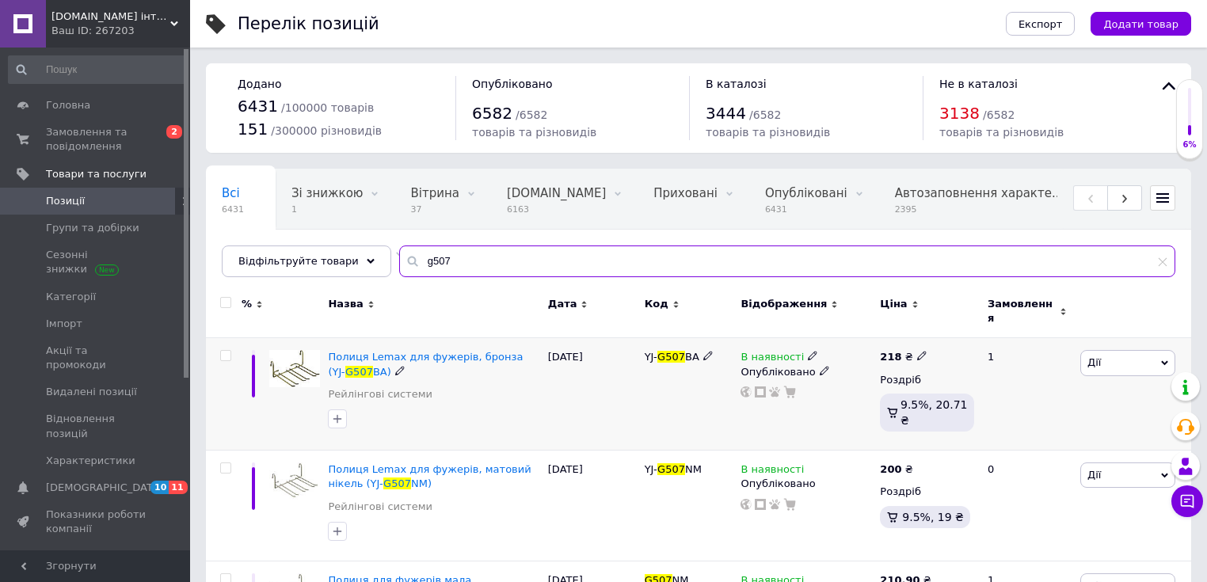
type input "g507"
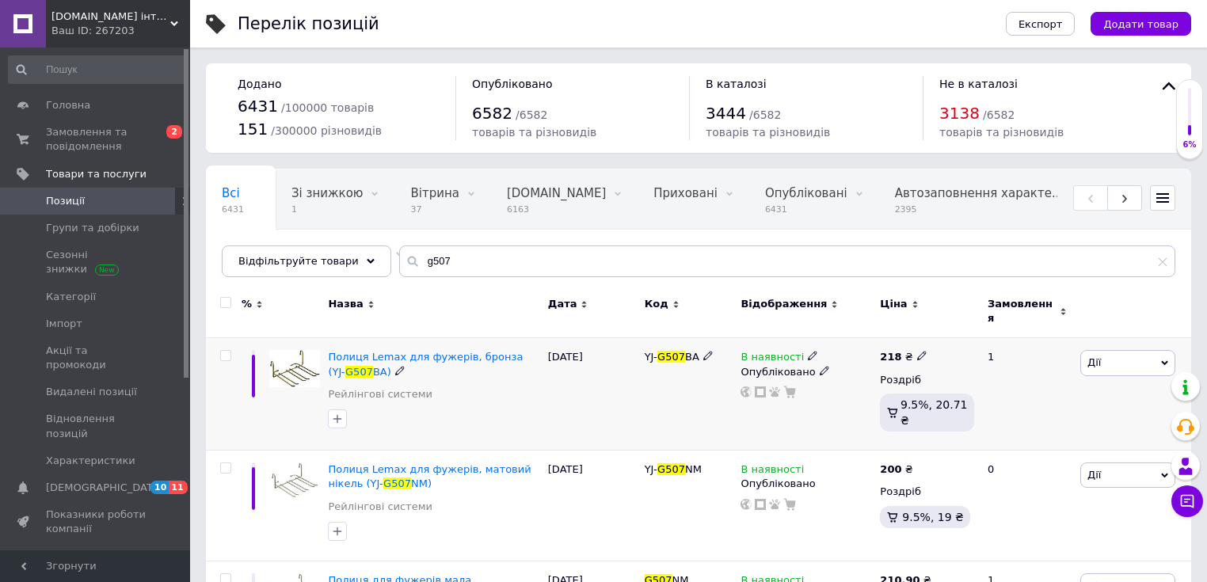
click at [917, 351] on icon at bounding box center [922, 356] width 10 height 10
drag, startPoint x: 951, startPoint y: 330, endPoint x: 970, endPoint y: 322, distance: 20.6
click at [971, 324] on input "218" at bounding box center [995, 340] width 120 height 32
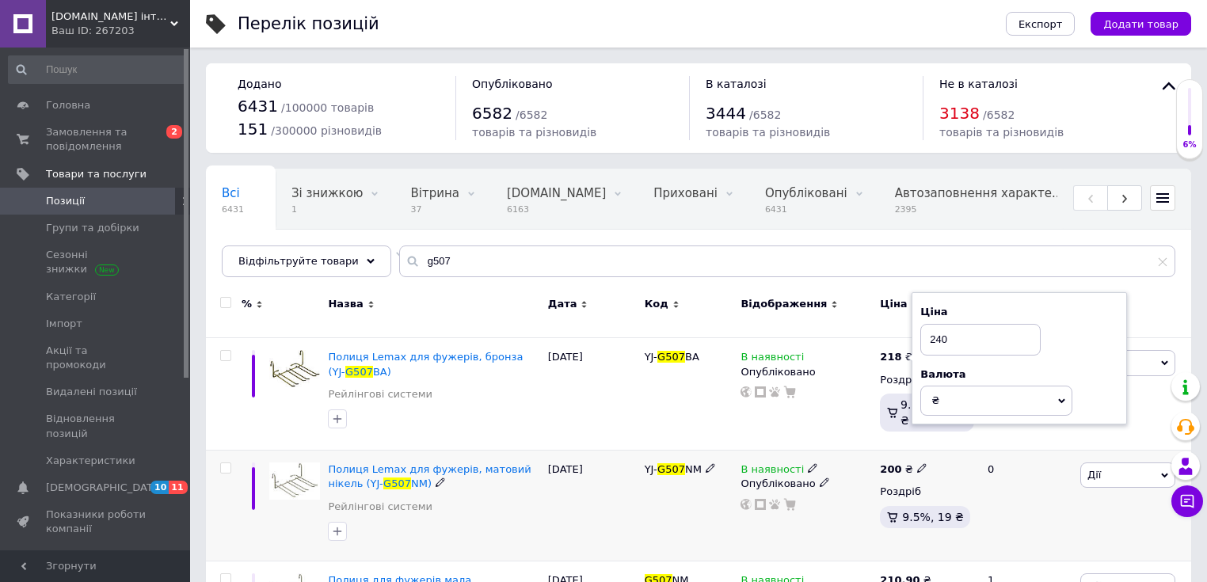
type input "240"
click at [917, 463] on icon at bounding box center [922, 468] width 10 height 10
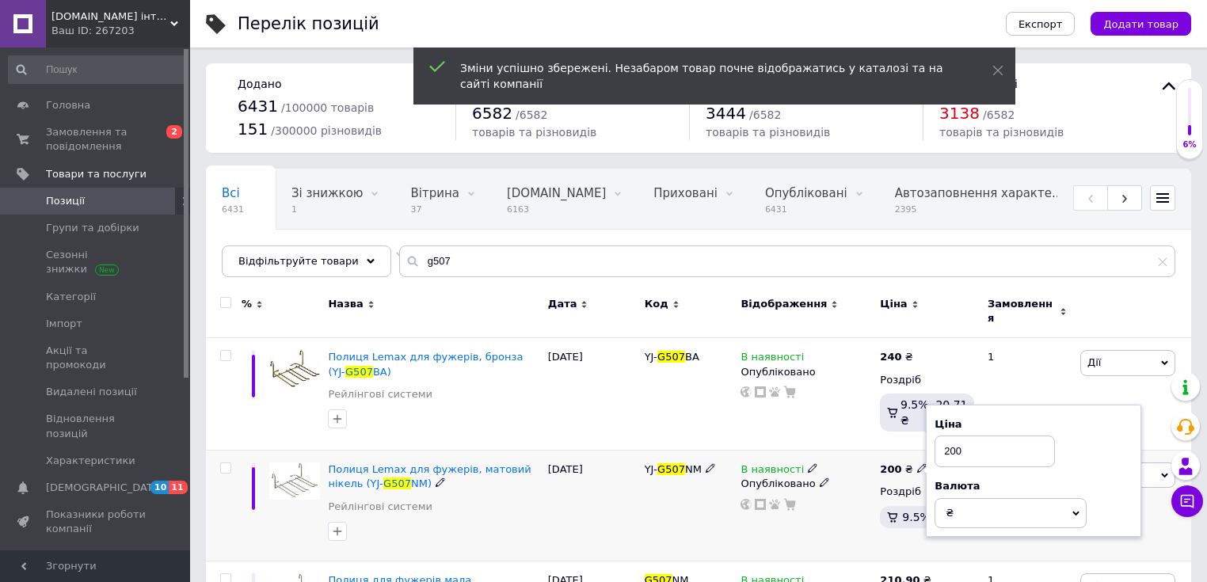
drag, startPoint x: 951, startPoint y: 440, endPoint x: 1005, endPoint y: 439, distance: 54.7
click at [1008, 441] on input "200" at bounding box center [995, 452] width 120 height 32
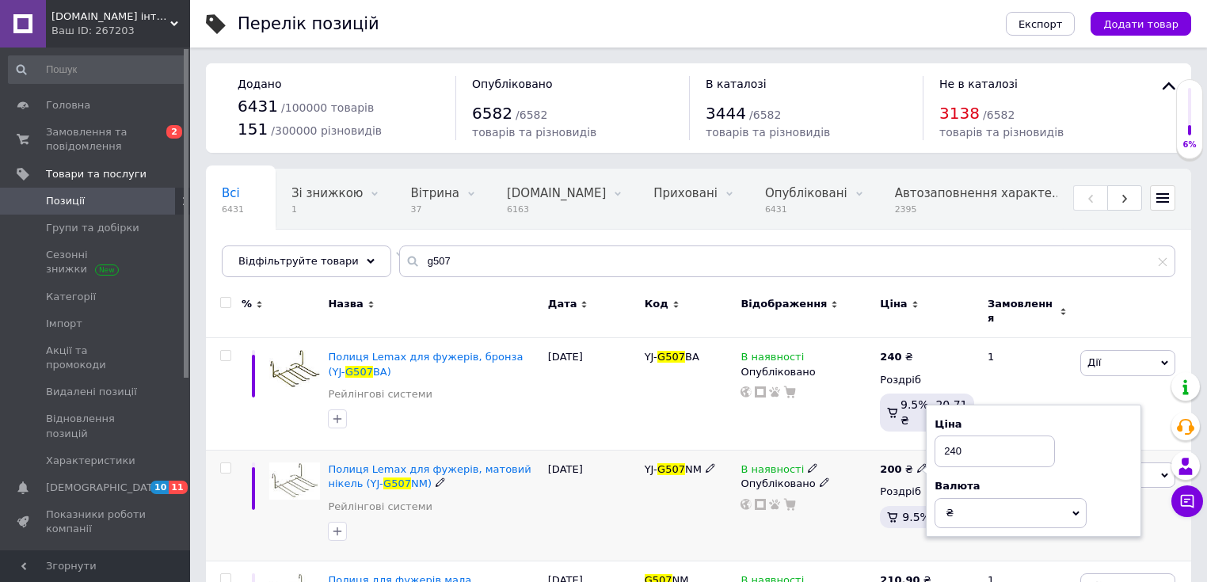
scroll to position [337, 0]
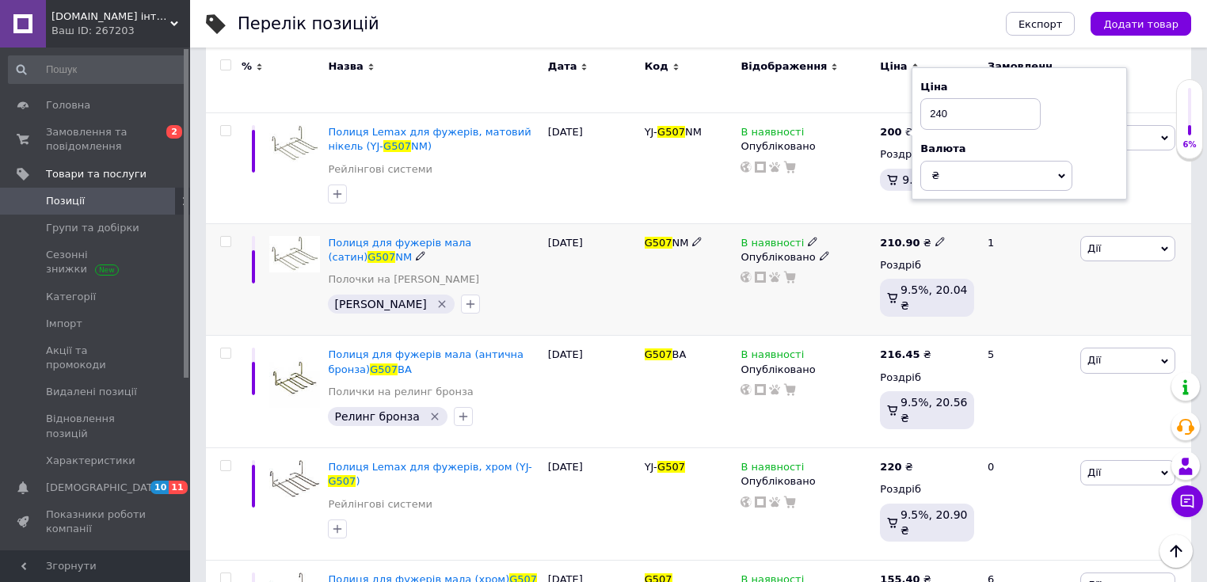
type input "240"
click at [935, 237] on icon at bounding box center [940, 242] width 10 height 10
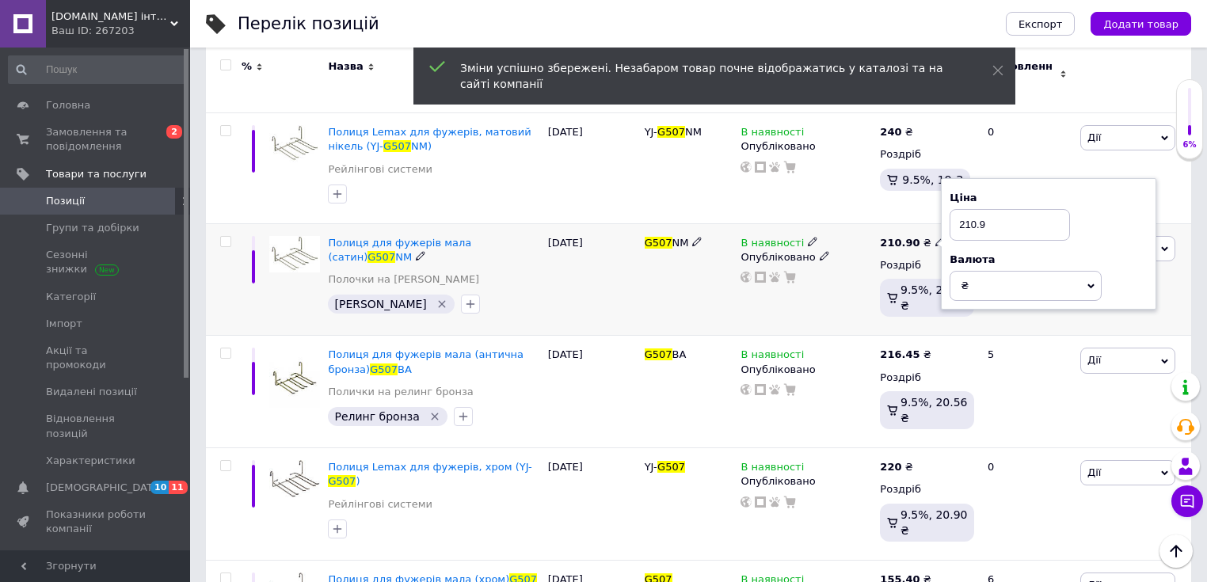
drag, startPoint x: 966, startPoint y: 212, endPoint x: 1001, endPoint y: 212, distance: 34.9
click at [1001, 212] on input "210.9" at bounding box center [1010, 225] width 120 height 32
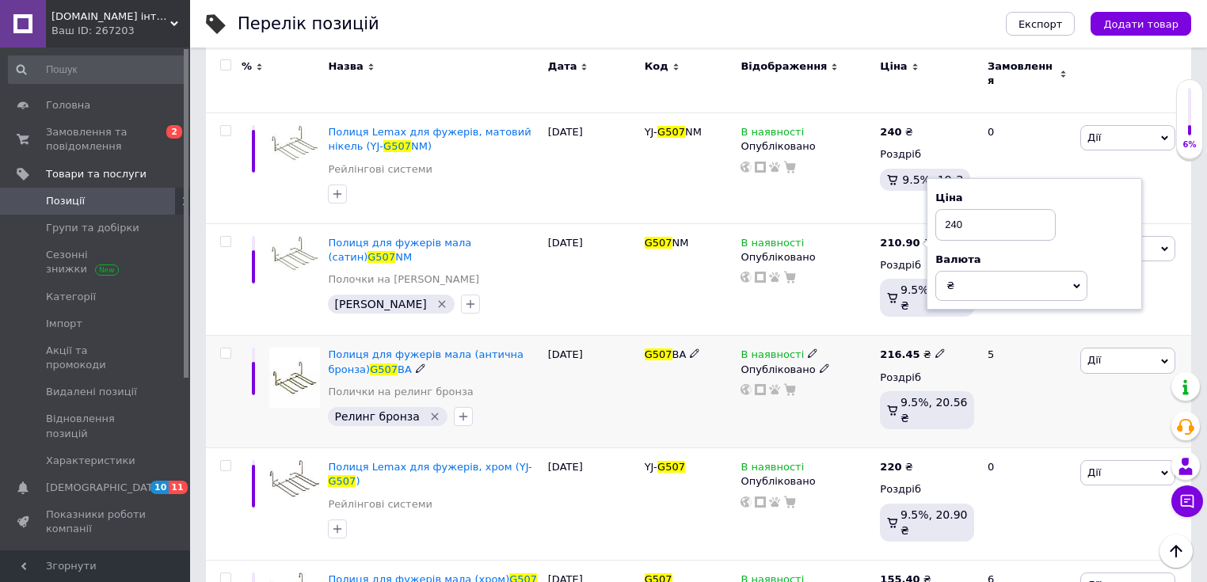
type input "240"
click at [935, 349] on icon at bounding box center [940, 354] width 10 height 10
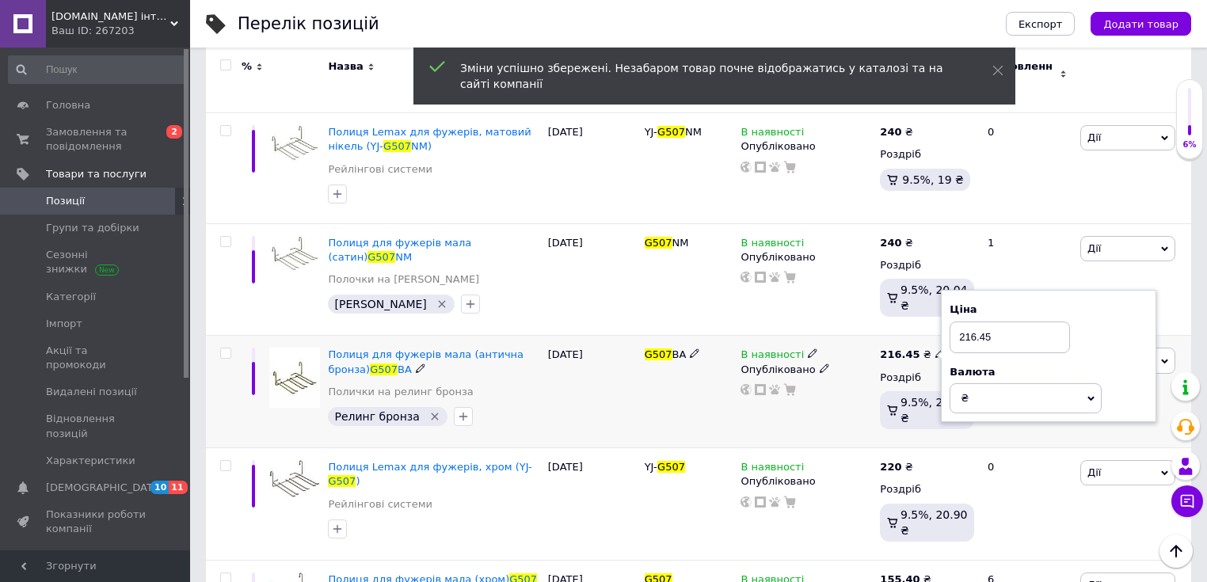
drag, startPoint x: 964, startPoint y: 307, endPoint x: 1016, endPoint y: 303, distance: 52.5
click at [1016, 322] on input "216.45" at bounding box center [1010, 338] width 120 height 32
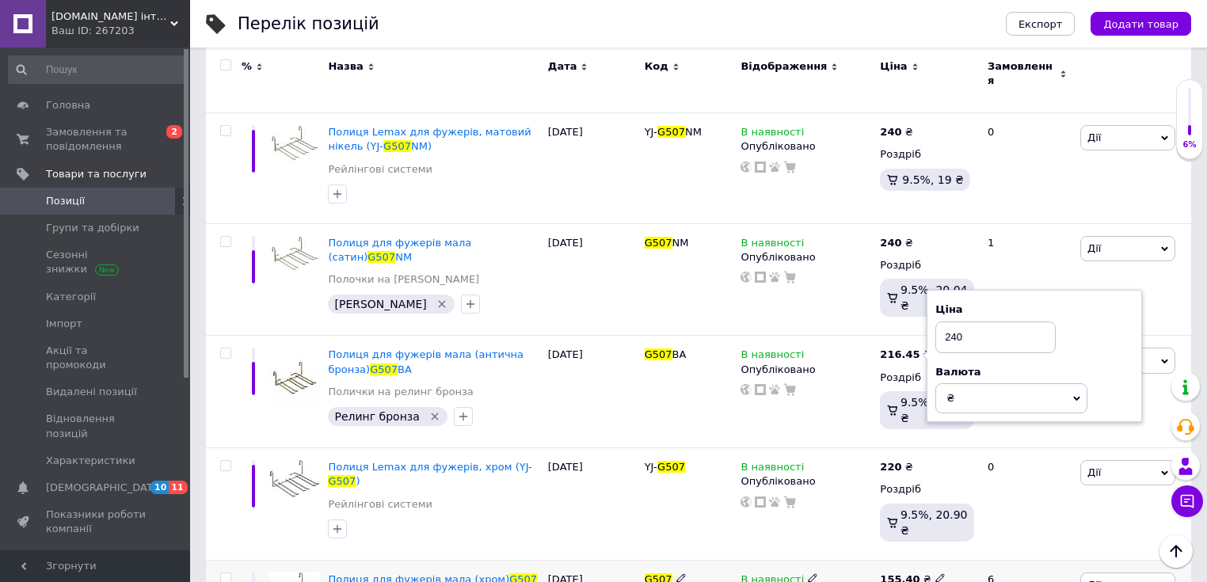
type input "240"
click at [935, 573] on icon at bounding box center [940, 578] width 10 height 10
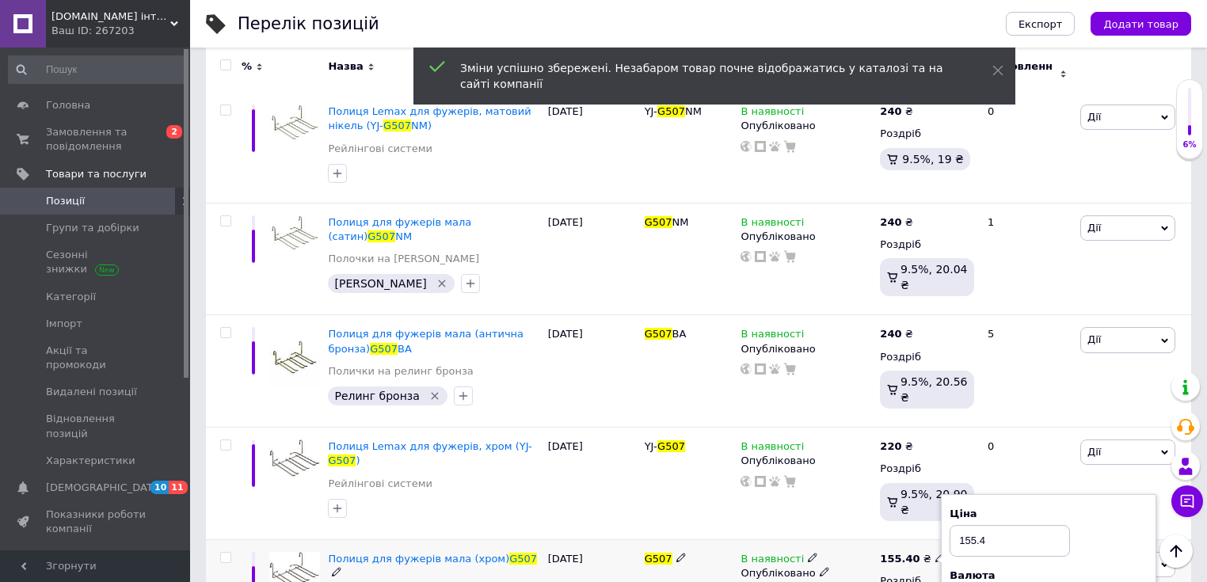
drag, startPoint x: 965, startPoint y: 491, endPoint x: 962, endPoint y: 499, distance: 8.5
click at [988, 525] on input "155.4" at bounding box center [1010, 541] width 120 height 32
drag, startPoint x: 958, startPoint y: 497, endPoint x: 1037, endPoint y: 485, distance: 80.1
click at [1039, 525] on input "155.4" at bounding box center [1010, 541] width 120 height 32
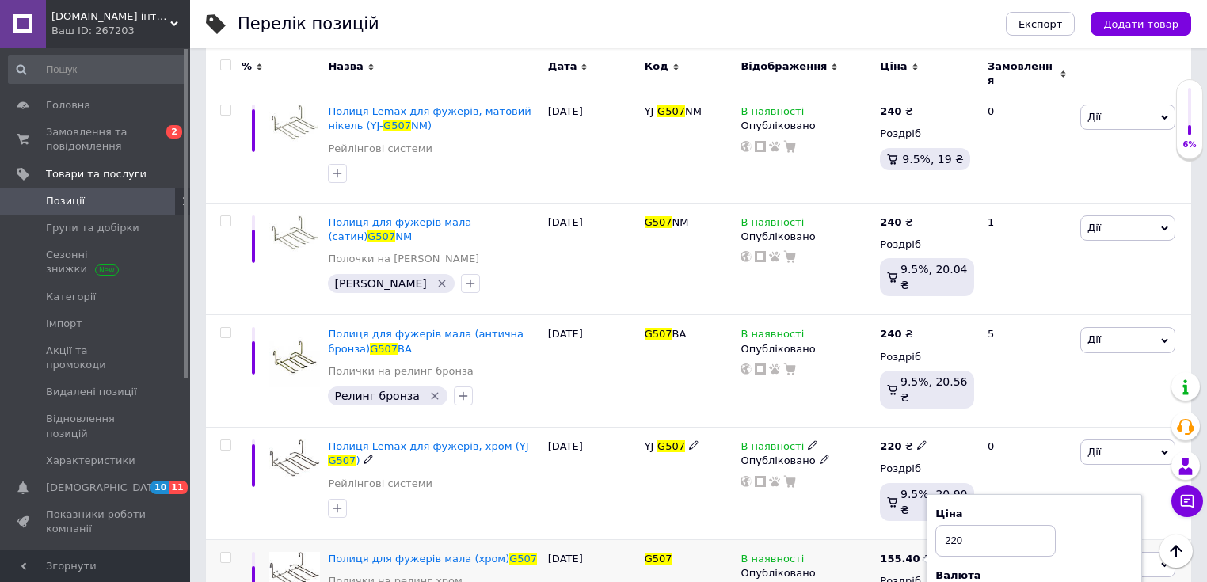
scroll to position [491, 0]
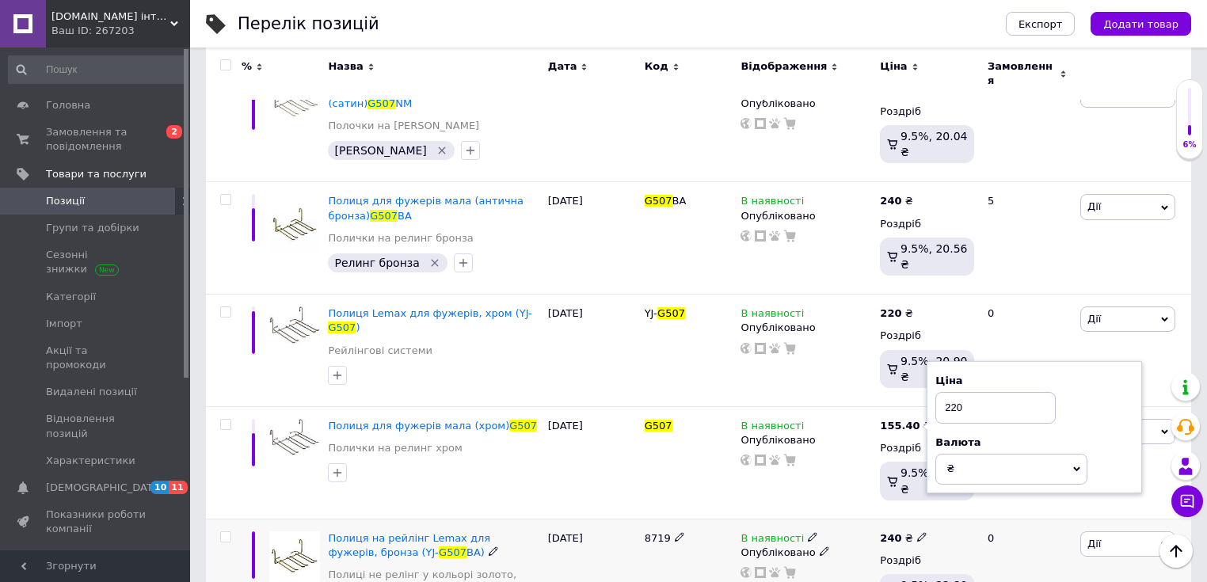
type input "220"
drag, startPoint x: 729, startPoint y: 503, endPoint x: 776, endPoint y: 514, distance: 48.8
click at [730, 519] on div "8719" at bounding box center [689, 581] width 97 height 124
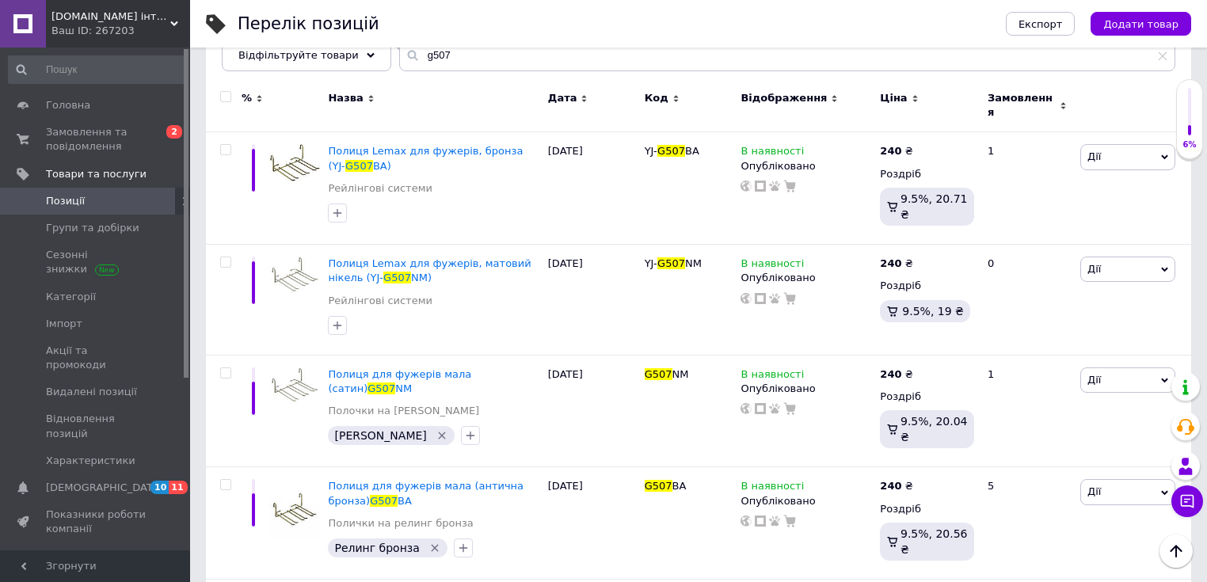
scroll to position [182, 0]
